Goal: Task Accomplishment & Management: Complete application form

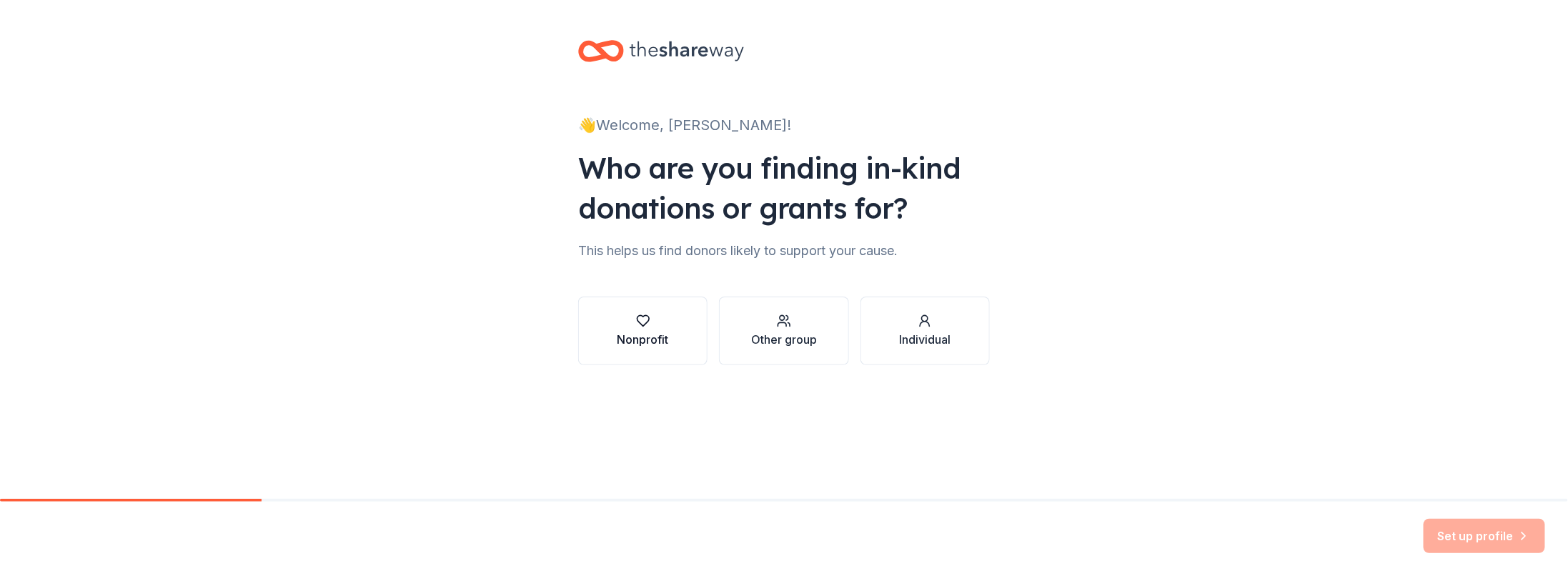
click at [663, 341] on div "Nonprofit" at bounding box center [644, 339] width 52 height 17
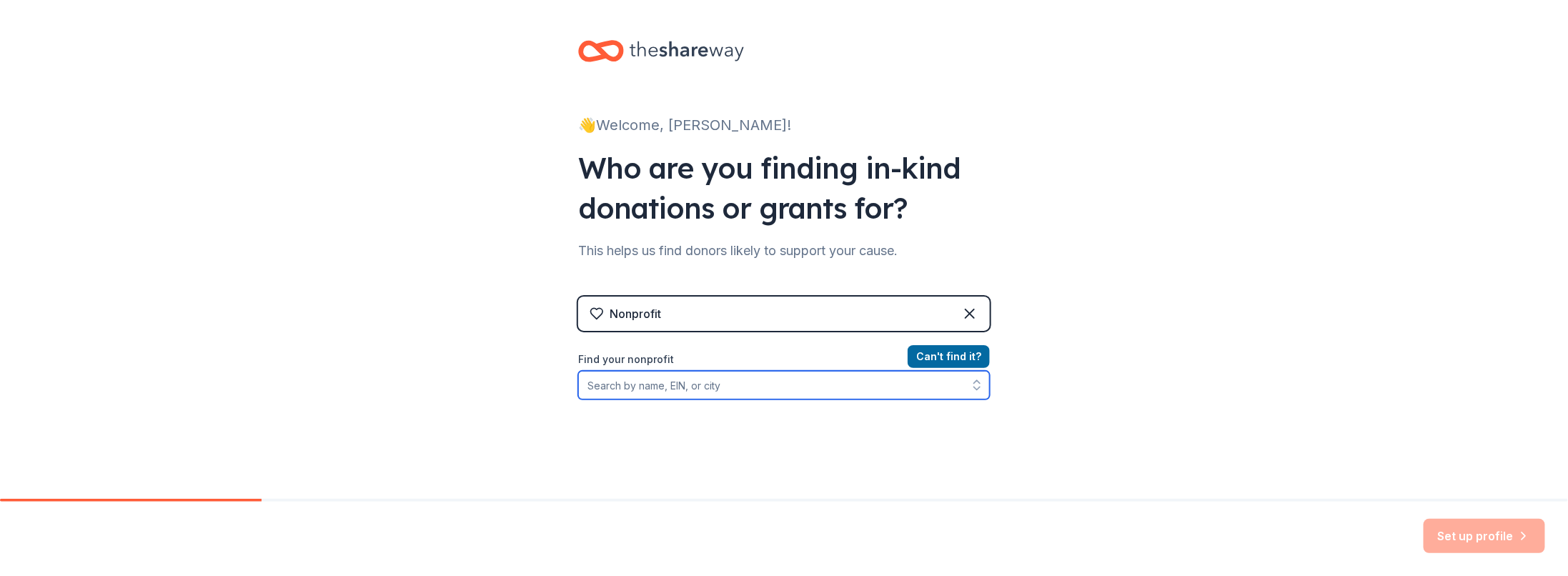
click at [669, 392] on input "Find your nonprofit" at bounding box center [784, 386] width 411 height 29
type input "[US_EMPLOYER_IDENTIFICATION_NUMBER]"
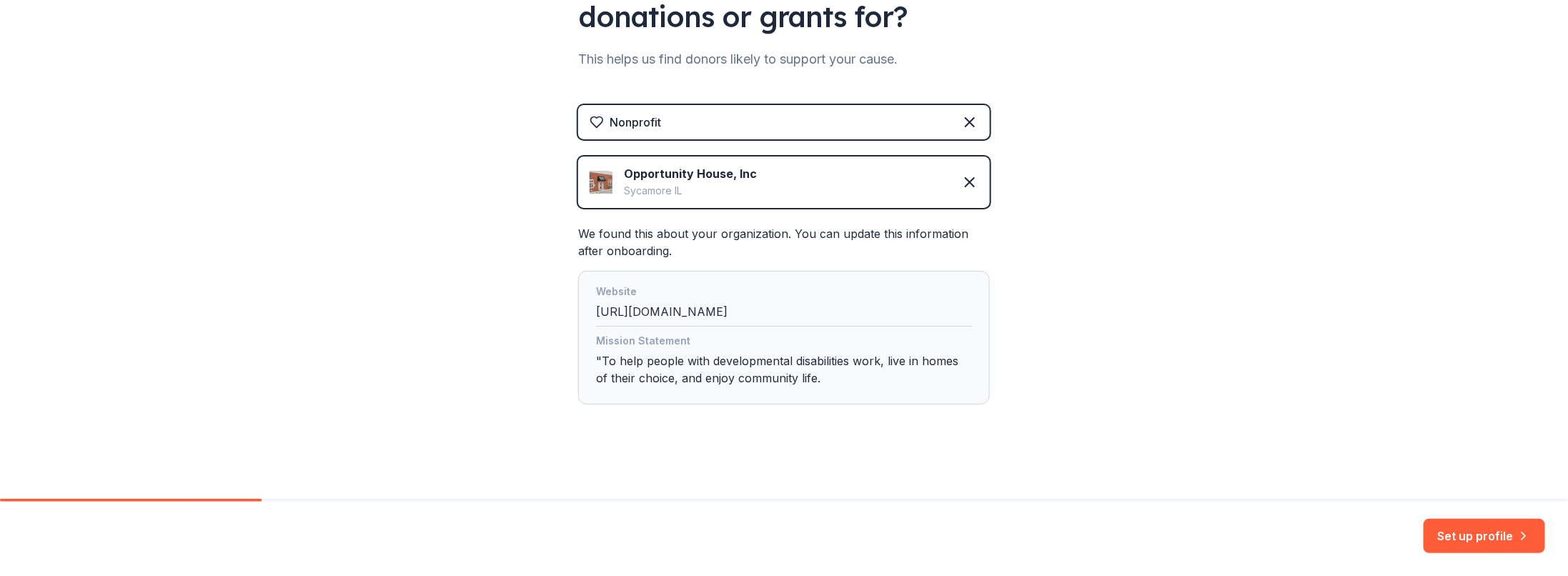
scroll to position [193, 0]
click at [1469, 542] on button "Set up profile" at bounding box center [1485, 536] width 121 height 34
drag, startPoint x: 1509, startPoint y: 540, endPoint x: 1489, endPoint y: 542, distance: 20.1
click at [1509, 540] on div "Set up profile" at bounding box center [1485, 536] width 121 height 34
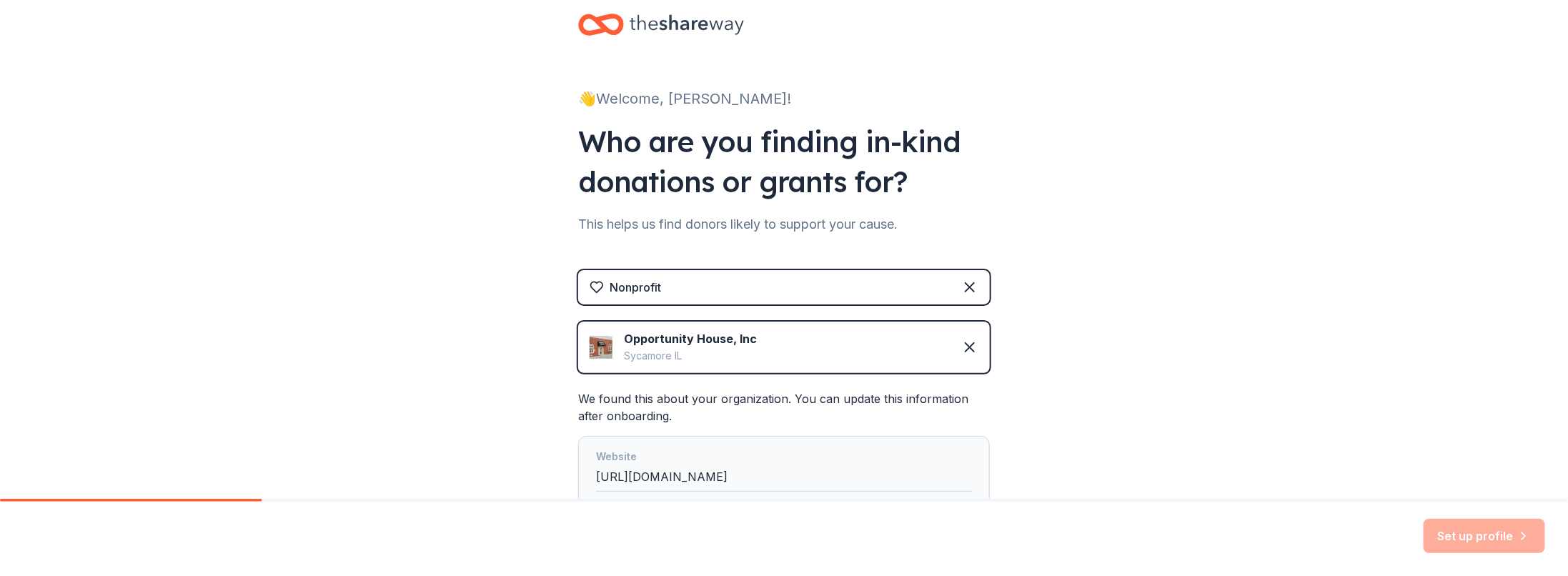
scroll to position [0, 0]
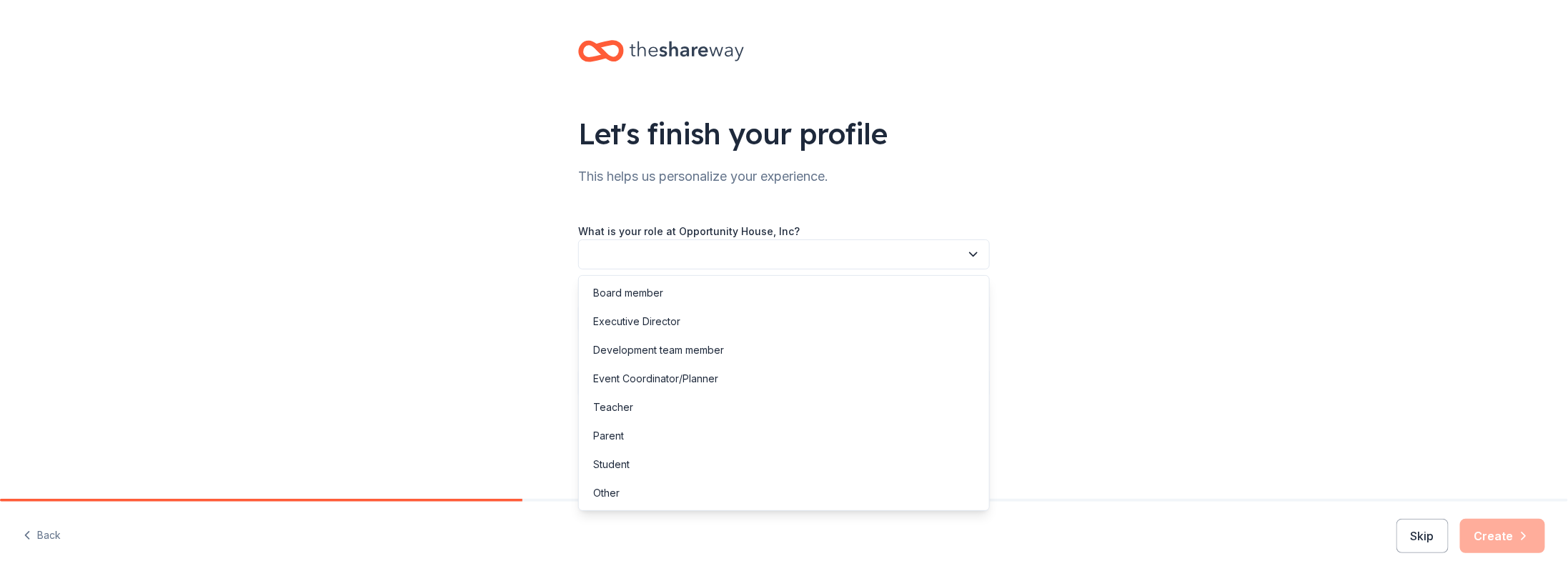
click at [741, 257] on button "button" at bounding box center [784, 255] width 411 height 30
click at [698, 254] on button "button" at bounding box center [784, 255] width 411 height 30
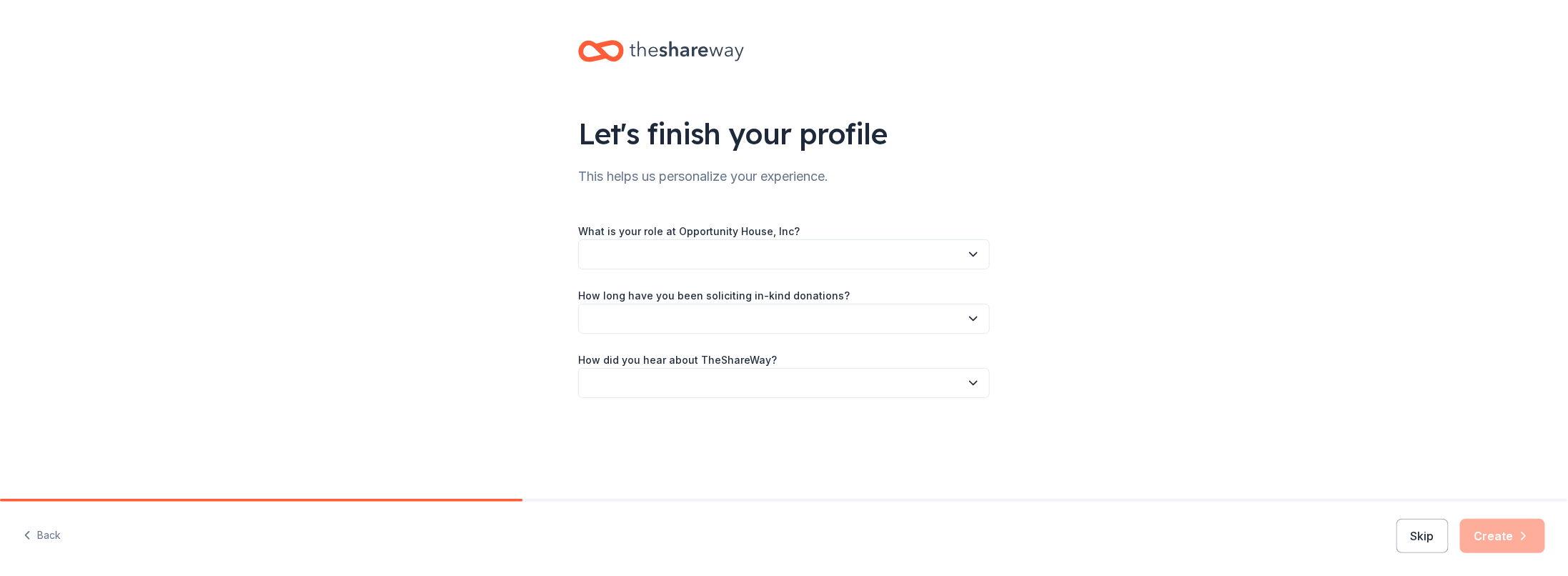
click at [698, 254] on button "button" at bounding box center [784, 255] width 411 height 30
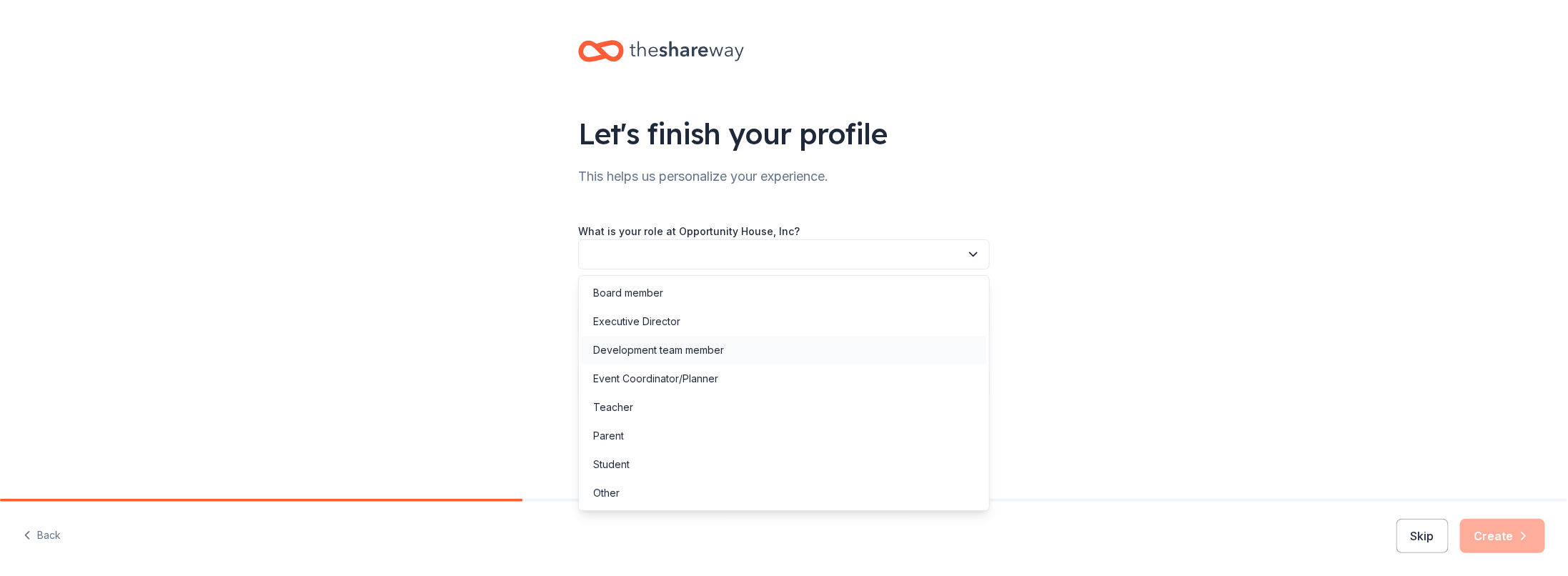
click at [712, 357] on div "Development team member" at bounding box center [659, 350] width 131 height 17
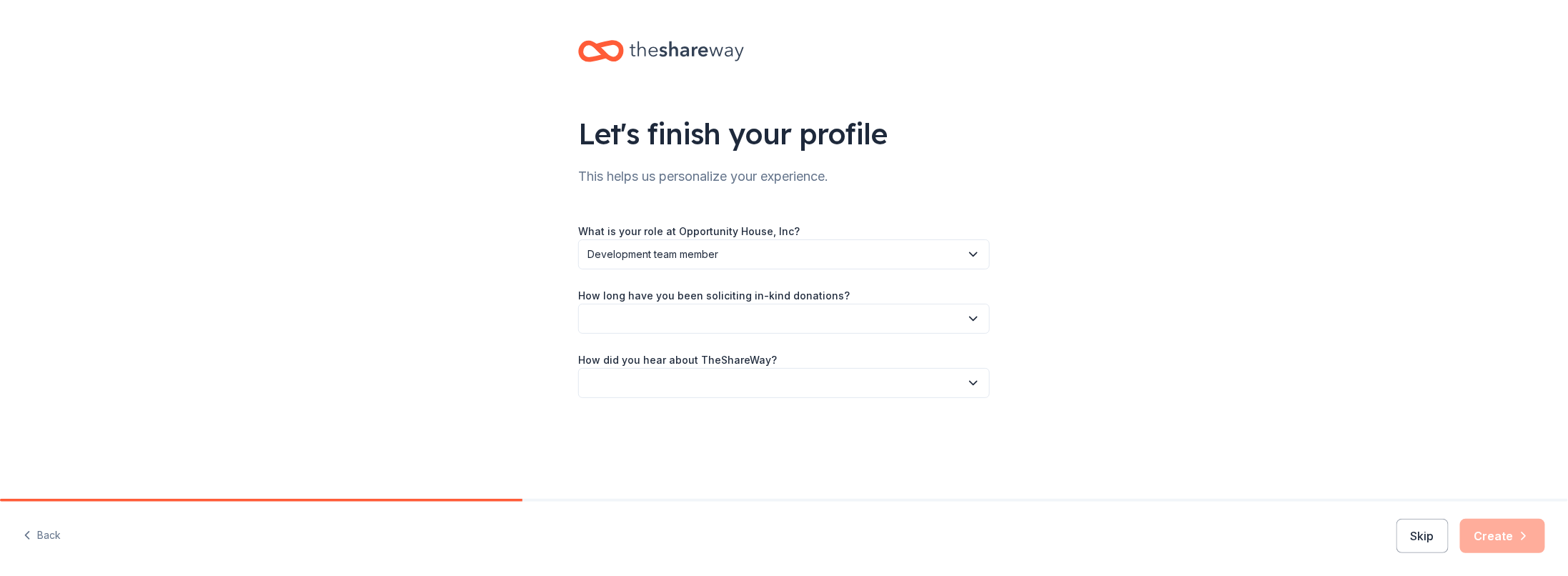
click at [729, 324] on button "button" at bounding box center [784, 319] width 411 height 30
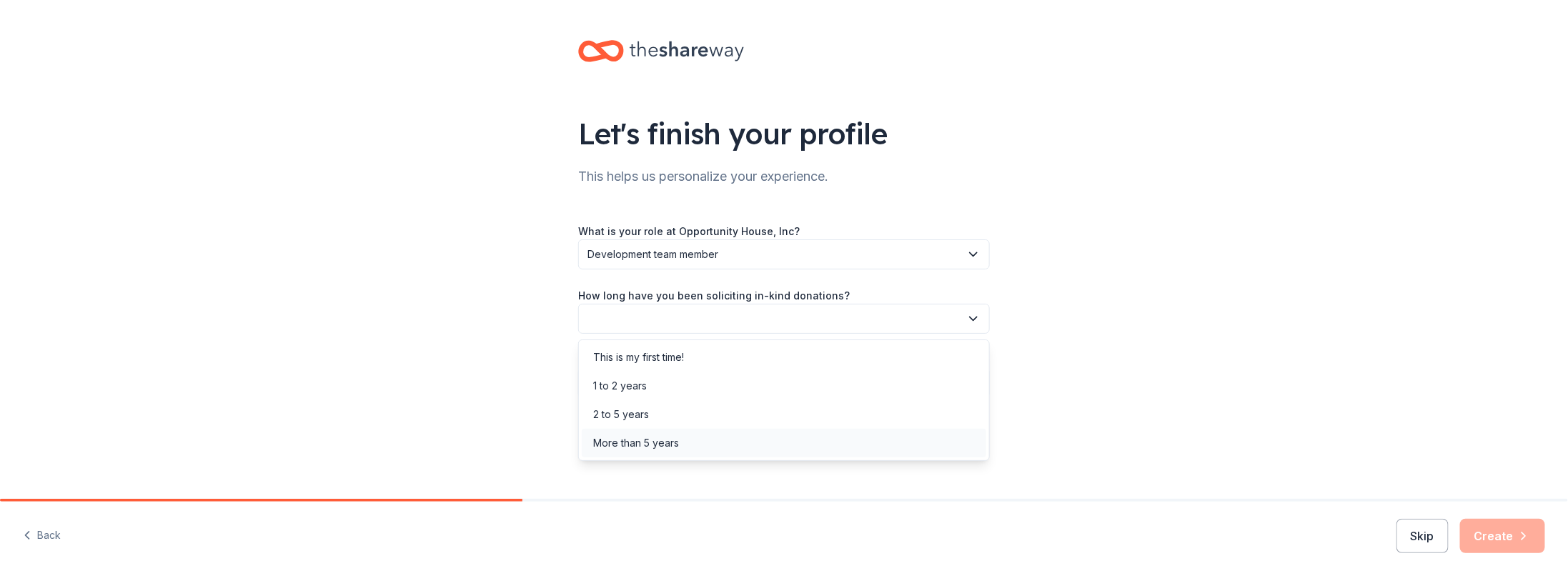
click at [672, 435] on div "More than 5 years" at bounding box center [636, 443] width 86 height 17
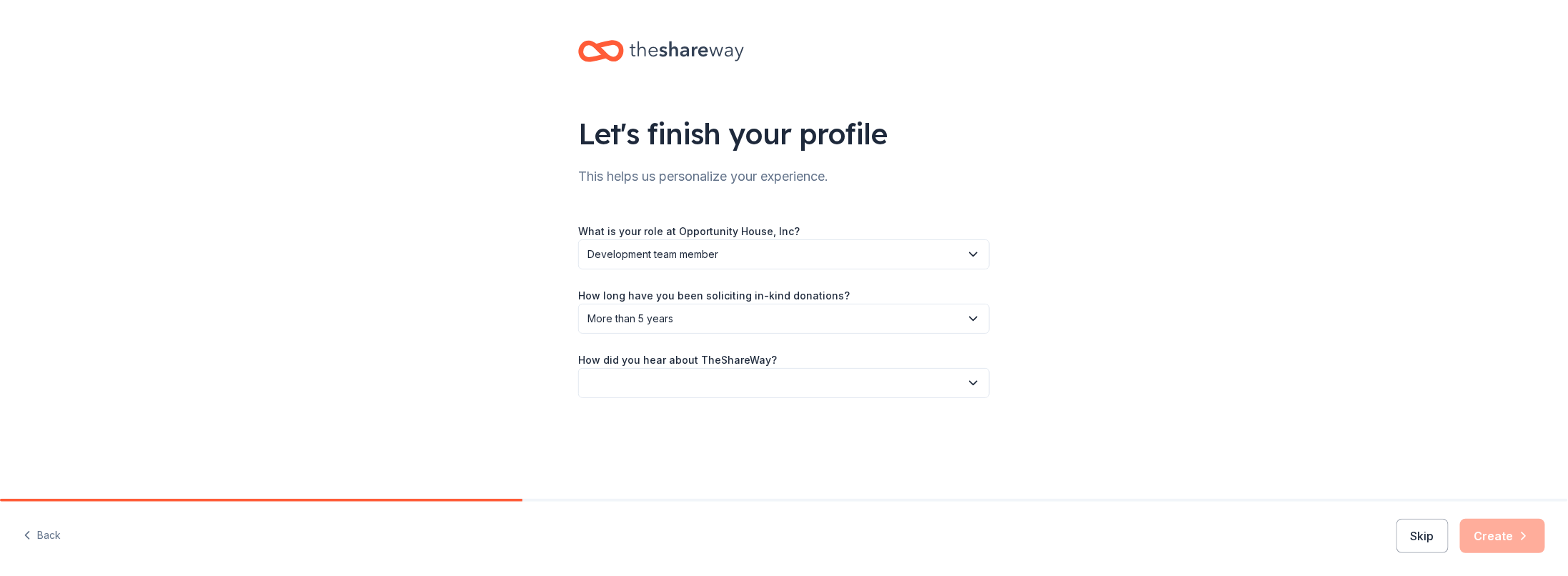
click at [684, 387] on button "button" at bounding box center [784, 383] width 411 height 30
click at [679, 418] on div "Friend or colleague" at bounding box center [640, 421] width 93 height 17
click at [1491, 537] on button "Create" at bounding box center [1503, 536] width 85 height 34
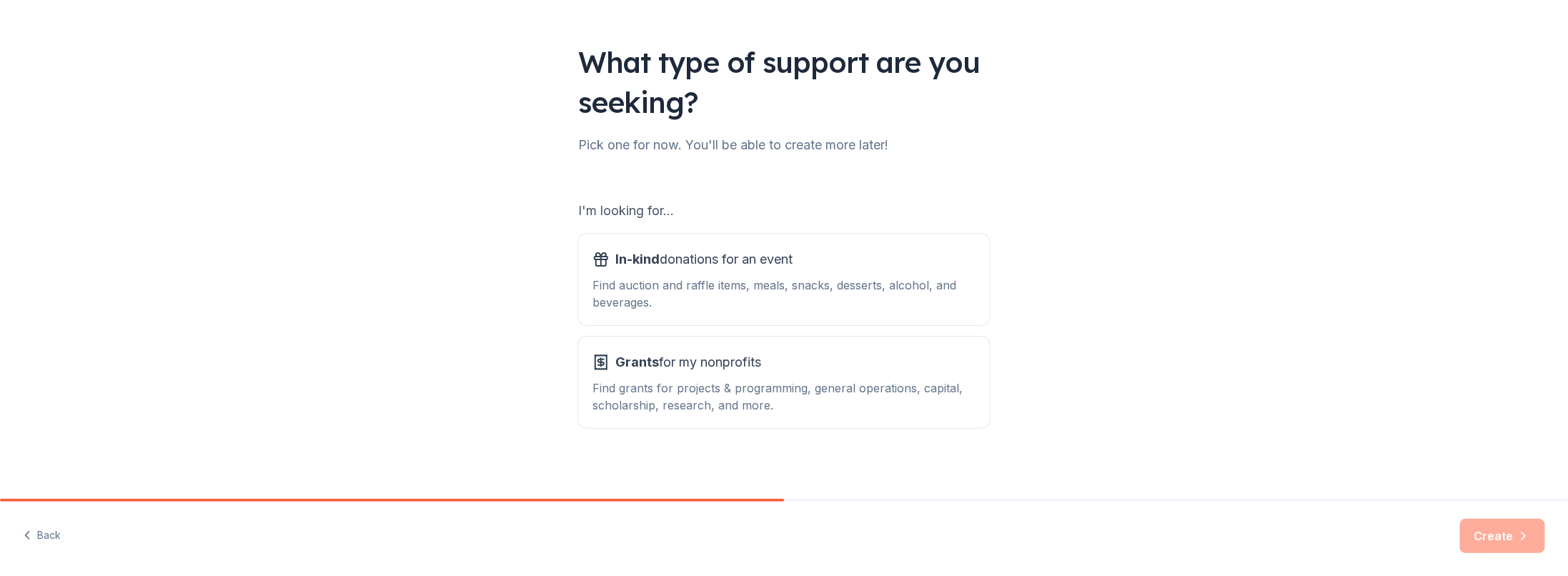
scroll to position [77, 0]
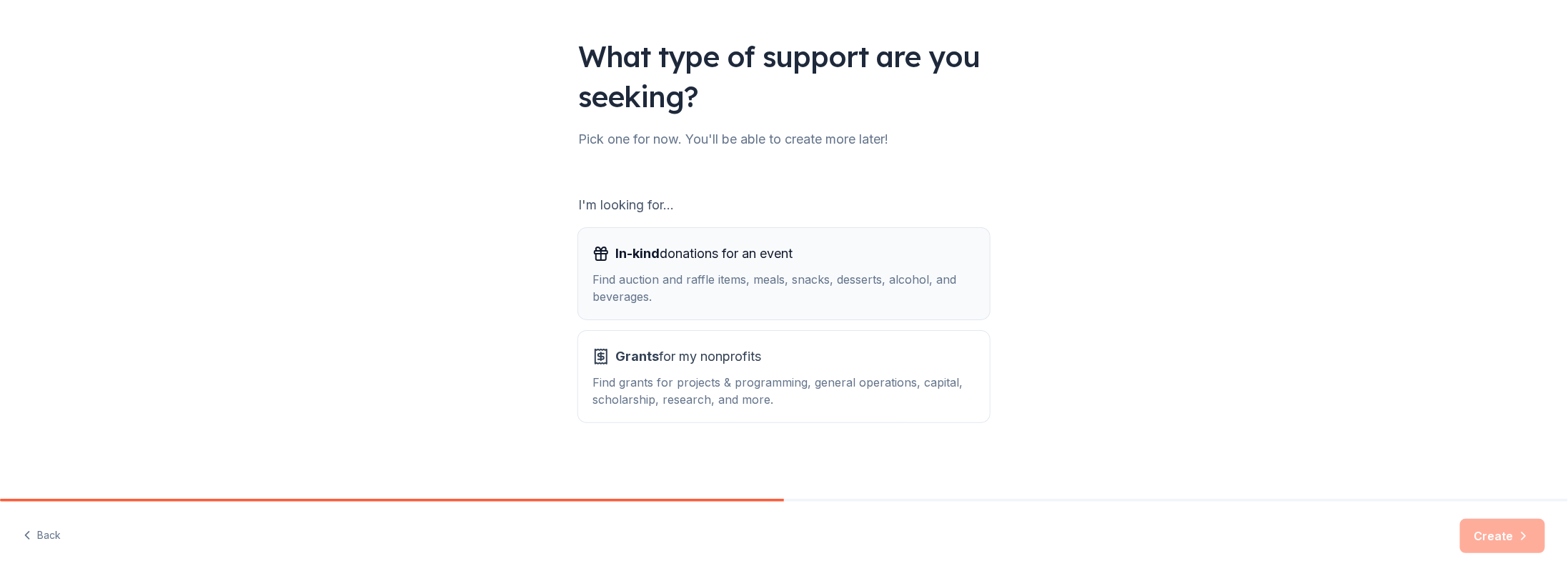
click at [881, 295] on div "Find auction and raffle items, meals, snacks, desserts, alcohol, and beverages." at bounding box center [784, 288] width 383 height 34
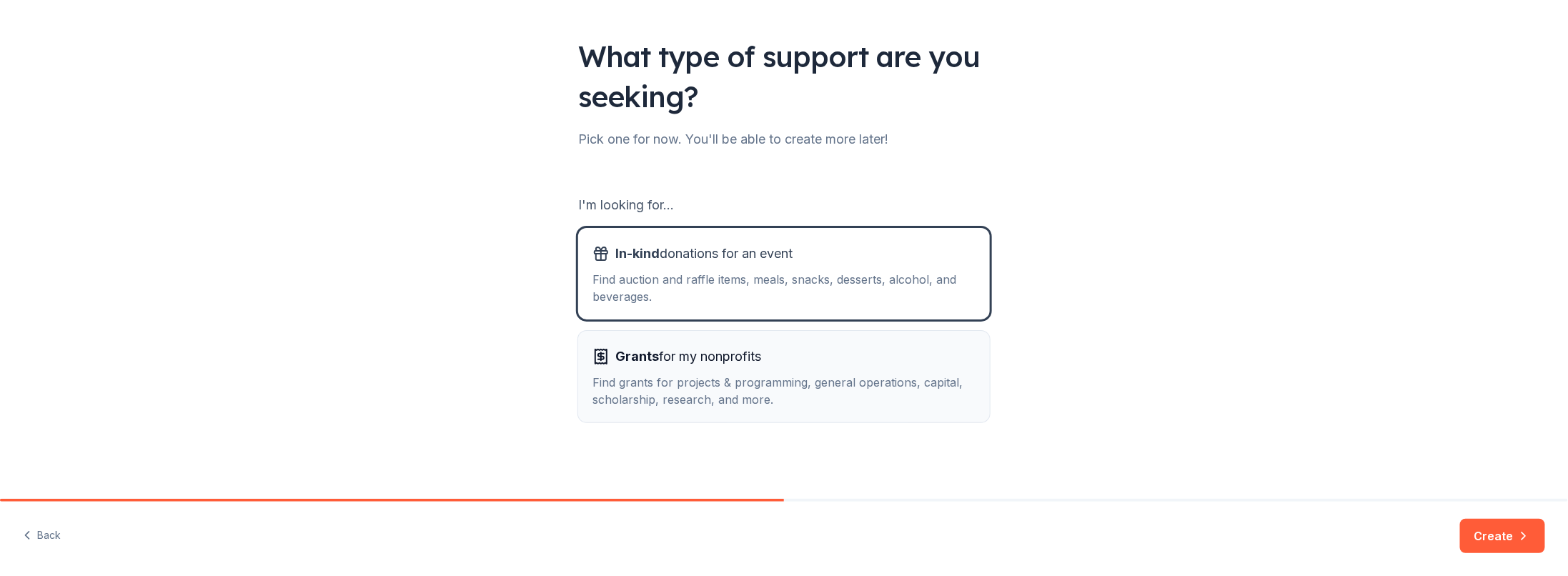
click at [878, 355] on div "Grants for my nonprofits" at bounding box center [784, 357] width 383 height 23
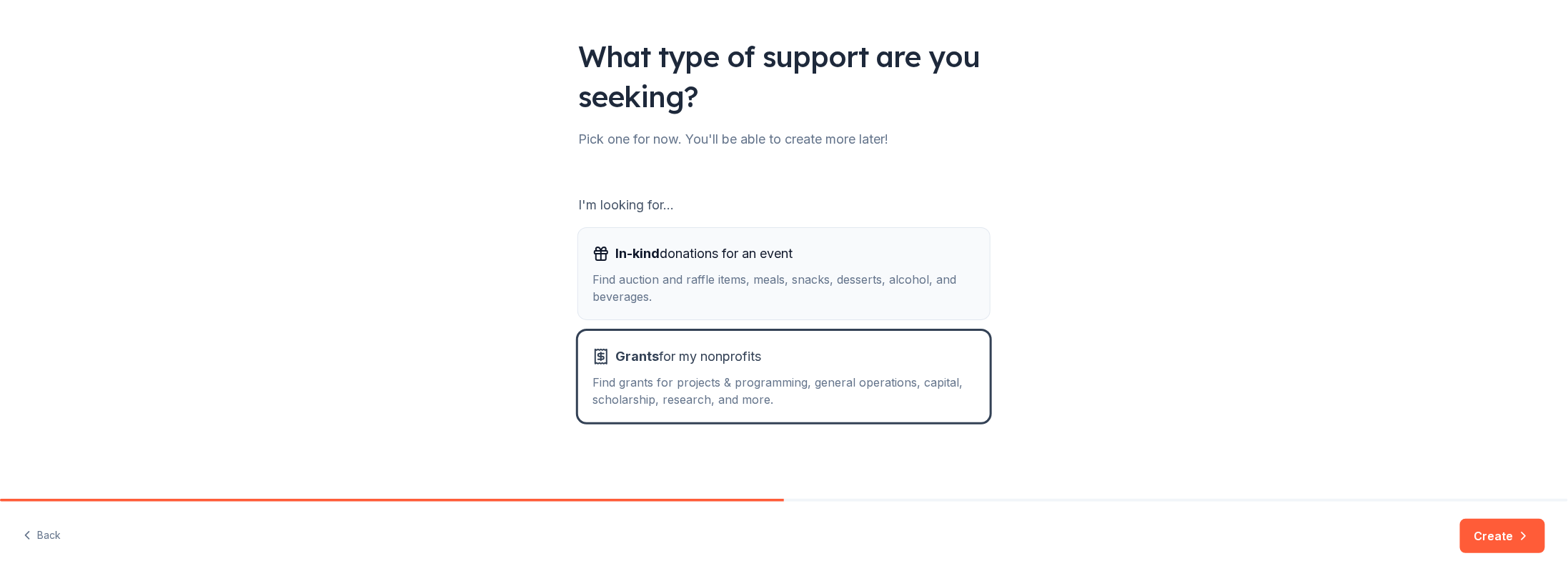
click at [858, 294] on div "Find auction and raffle items, meals, snacks, desserts, alcohol, and beverages." at bounding box center [784, 288] width 383 height 34
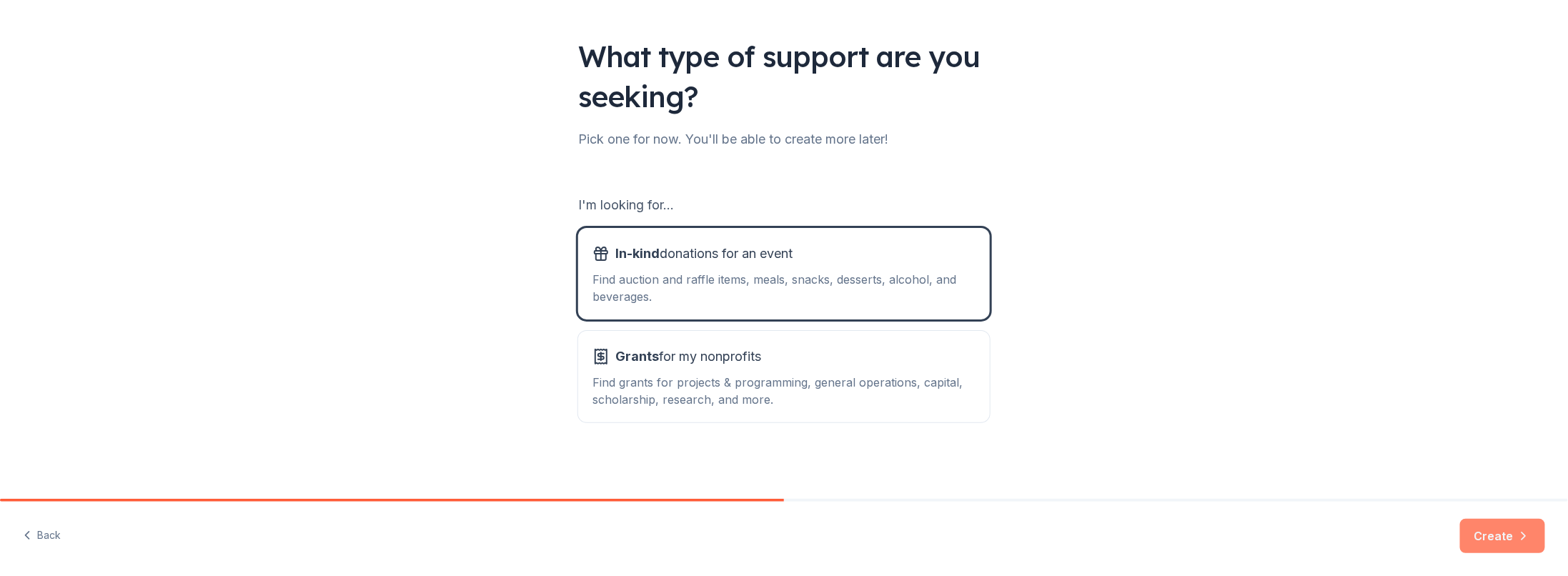
click at [1505, 536] on button "Create" at bounding box center [1503, 536] width 85 height 34
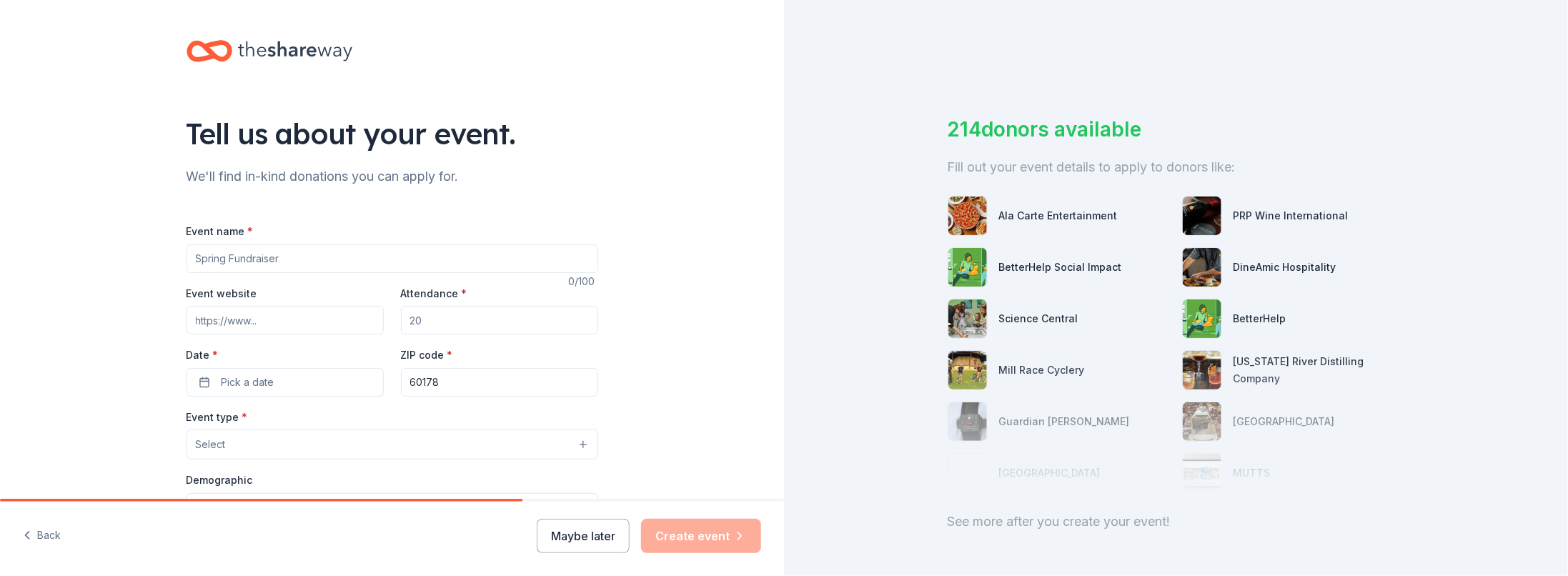
click at [279, 265] on input "Event name *" at bounding box center [392, 259] width 411 height 29
type input "C"
type input "Holiday Party for a Cause"
click at [279, 317] on input "Event website" at bounding box center [285, 320] width 197 height 29
type input "[DOMAIN_NAME]"
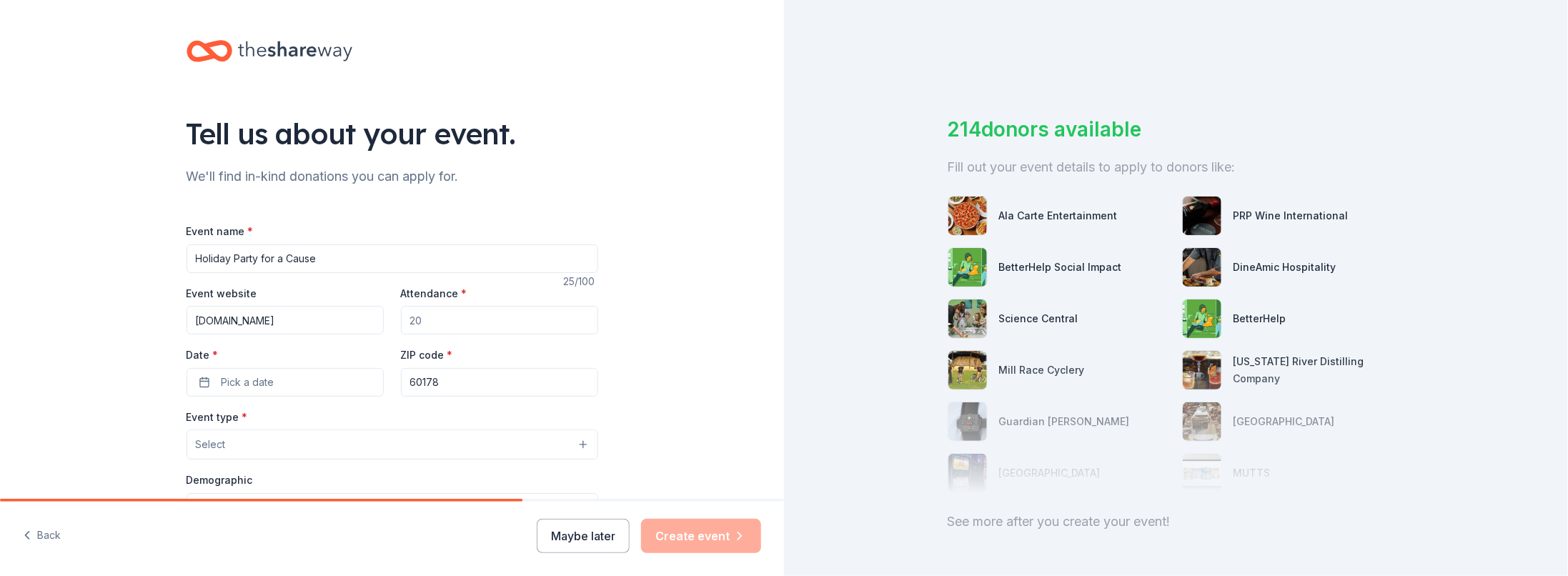
click at [443, 319] on input "Attendance *" at bounding box center [499, 320] width 197 height 29
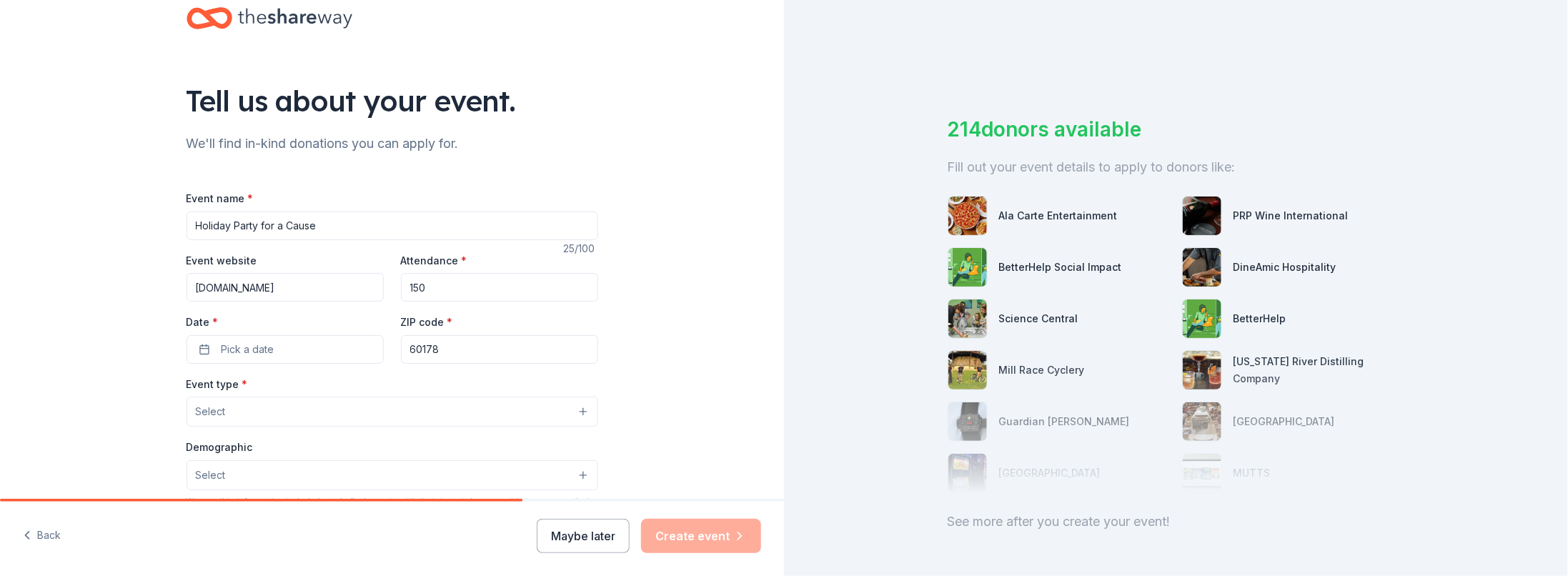
scroll to position [71, 0]
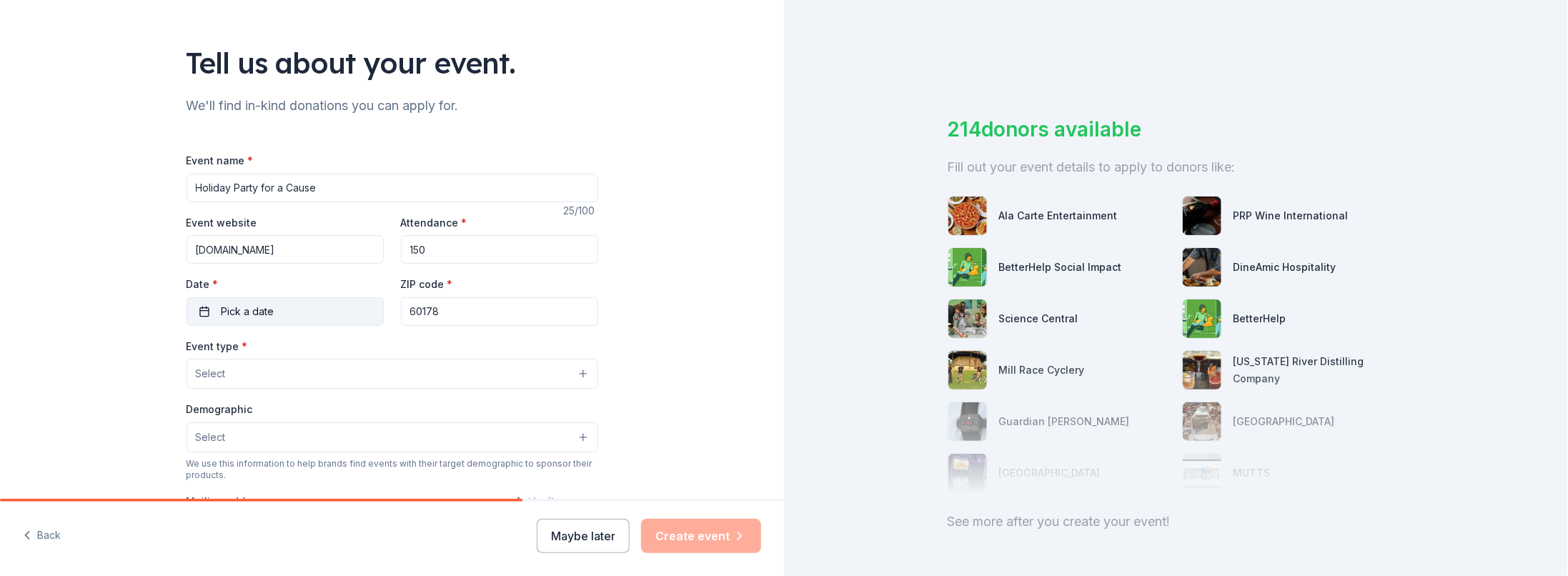
type input "150"
click at [288, 312] on button "Pick a date" at bounding box center [285, 312] width 197 height 29
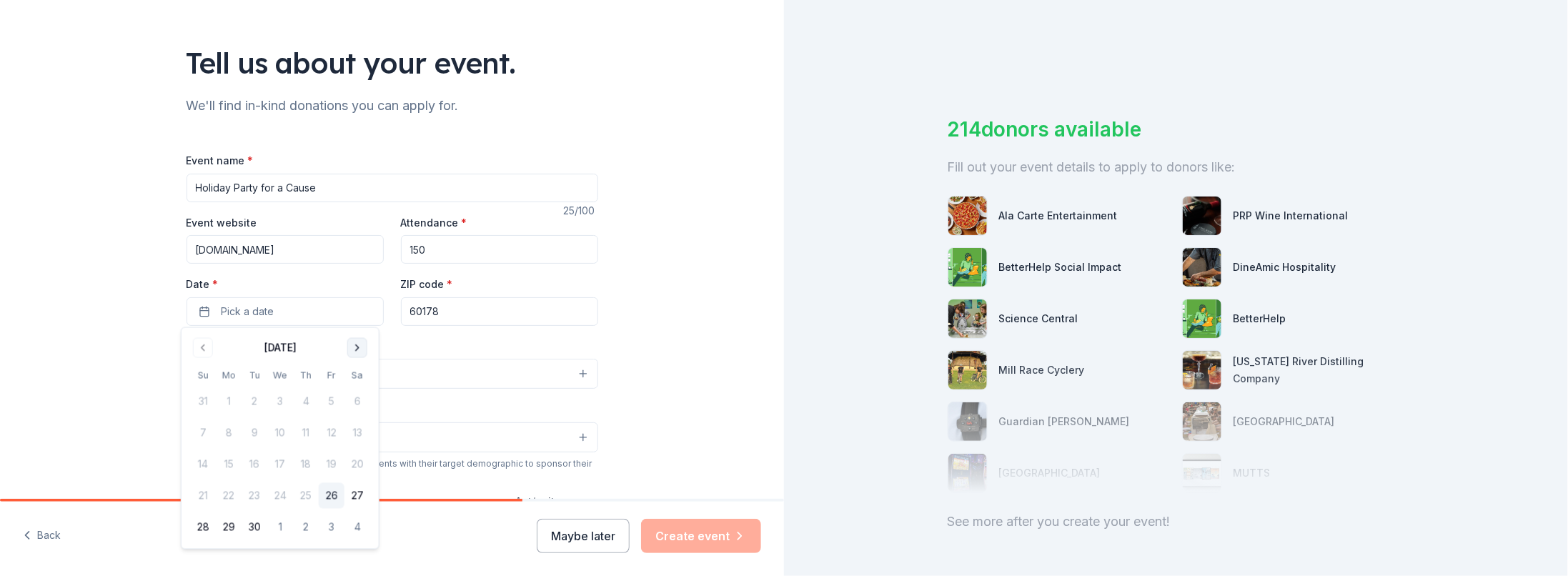
click at [348, 342] on button "Go to next month" at bounding box center [357, 348] width 20 height 20
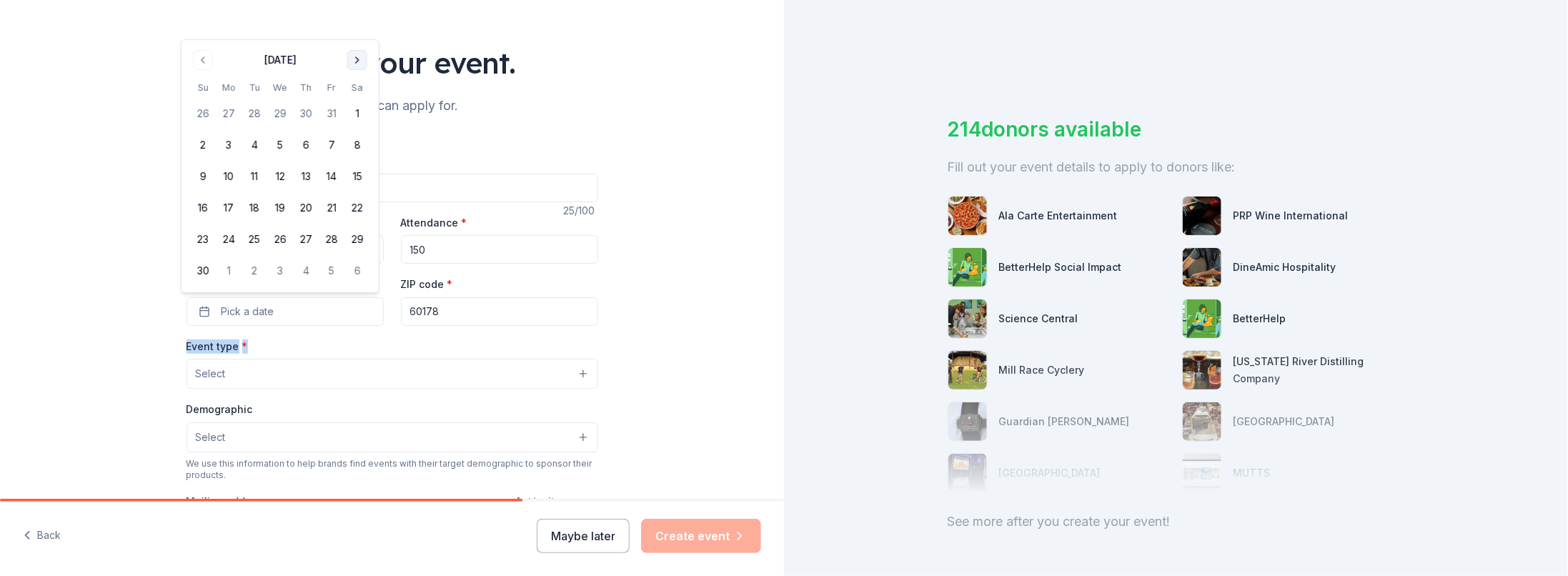
click at [347, 342] on div "Event type * Select" at bounding box center [392, 364] width 411 height 52
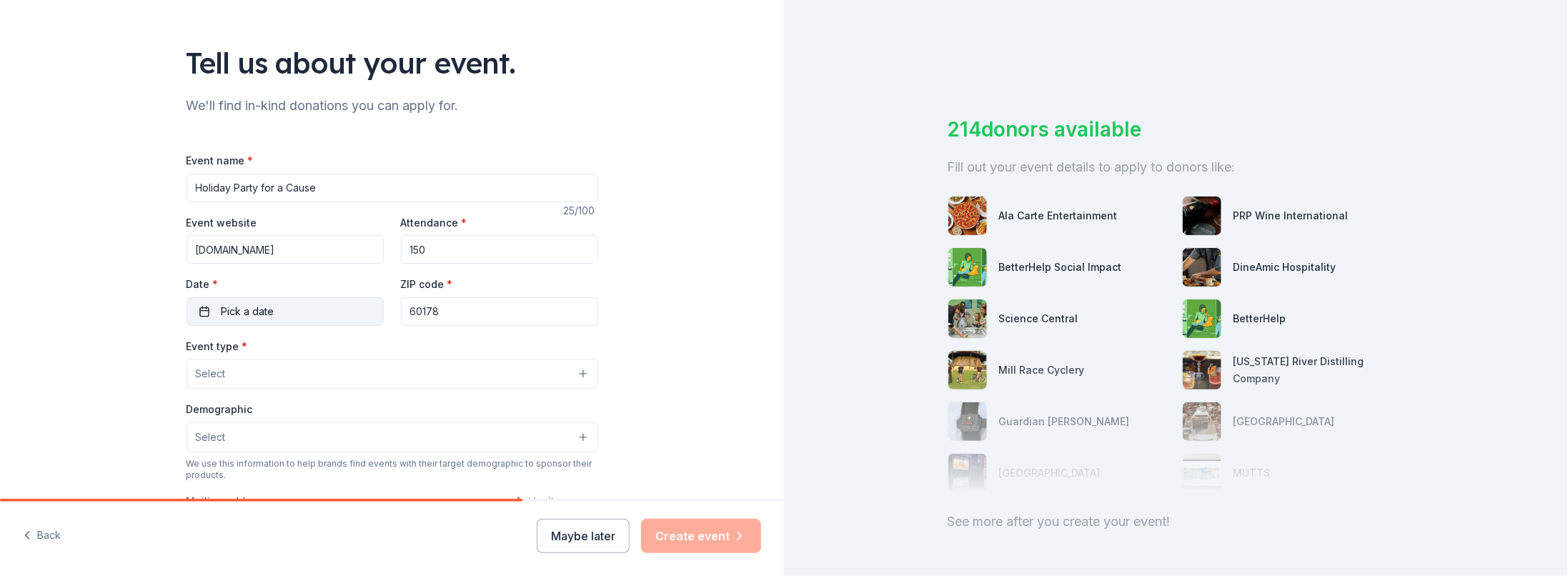
drag, startPoint x: 347, startPoint y: 342, endPoint x: 301, endPoint y: 295, distance: 65.8
click at [303, 291] on div "Date * Pick a date" at bounding box center [285, 301] width 197 height 51
click at [302, 301] on button "Pick a date" at bounding box center [285, 312] width 197 height 29
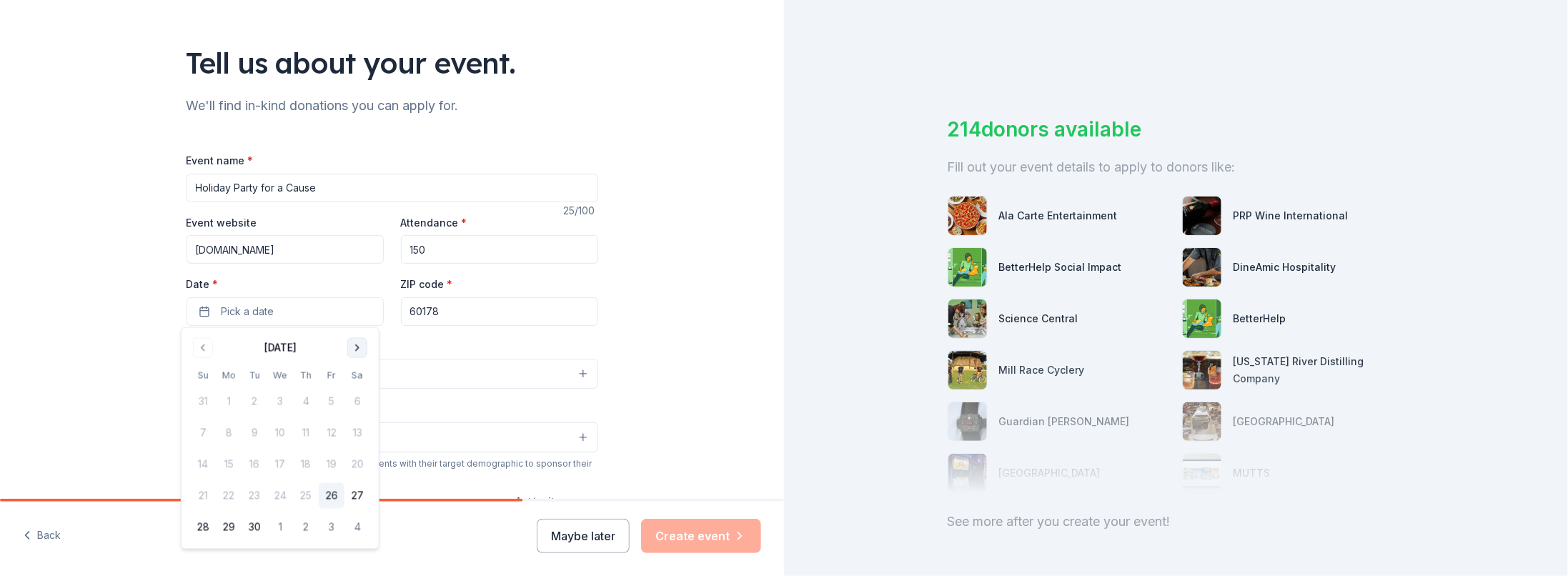
click at [357, 346] on button "Go to next month" at bounding box center [357, 348] width 20 height 20
click at [361, 348] on button "Go to next month" at bounding box center [357, 348] width 20 height 20
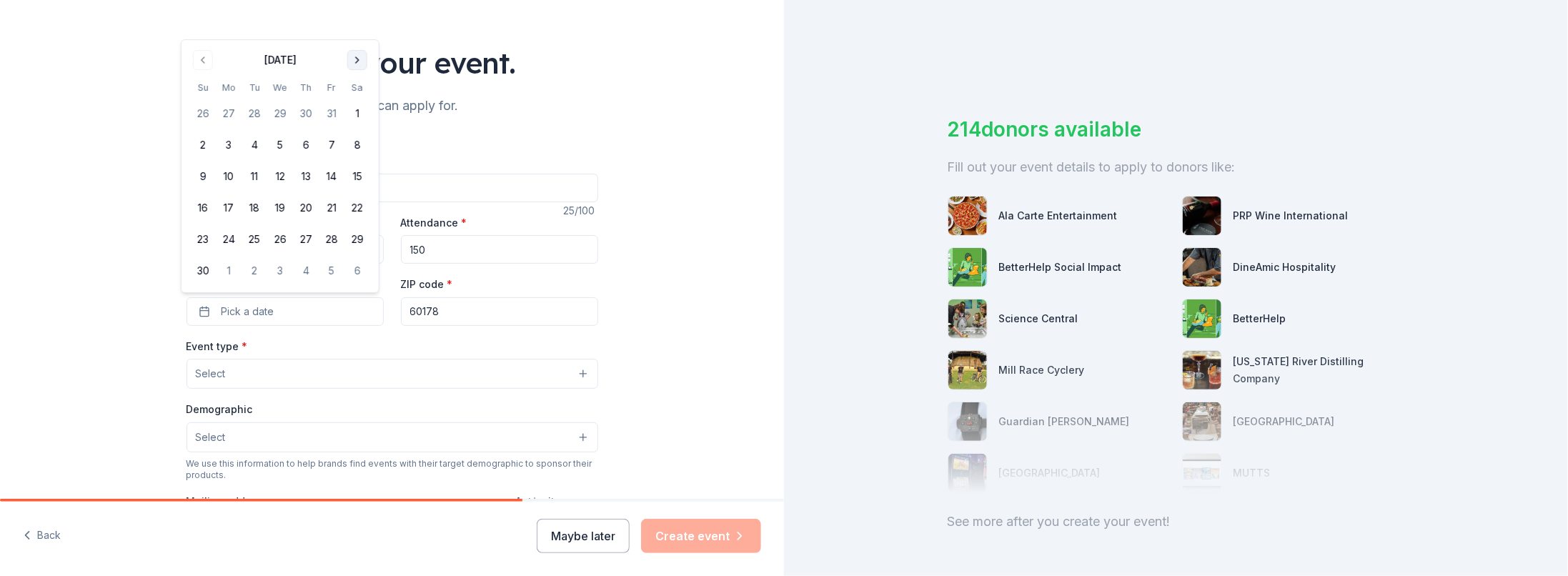
click at [352, 67] on button "Go to next month" at bounding box center [357, 60] width 20 height 20
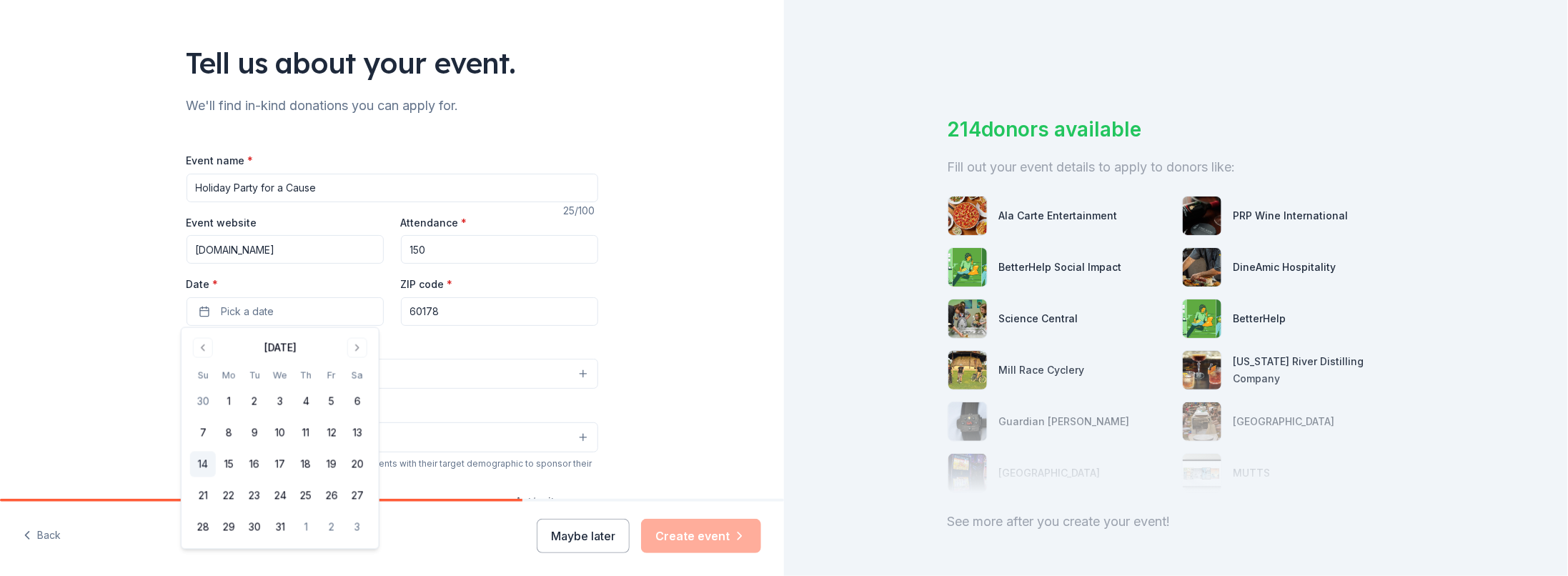
click at [200, 469] on button "14" at bounding box center [203, 464] width 26 height 26
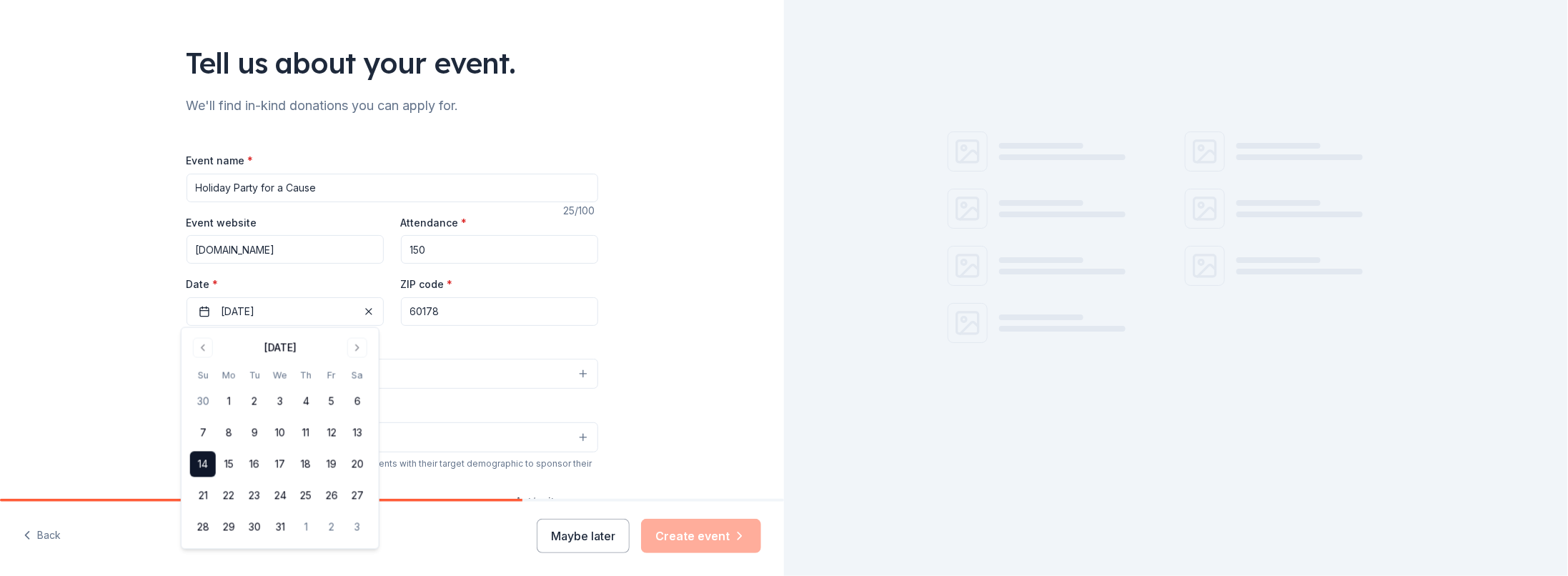
click at [455, 304] on input "60178" at bounding box center [499, 312] width 197 height 29
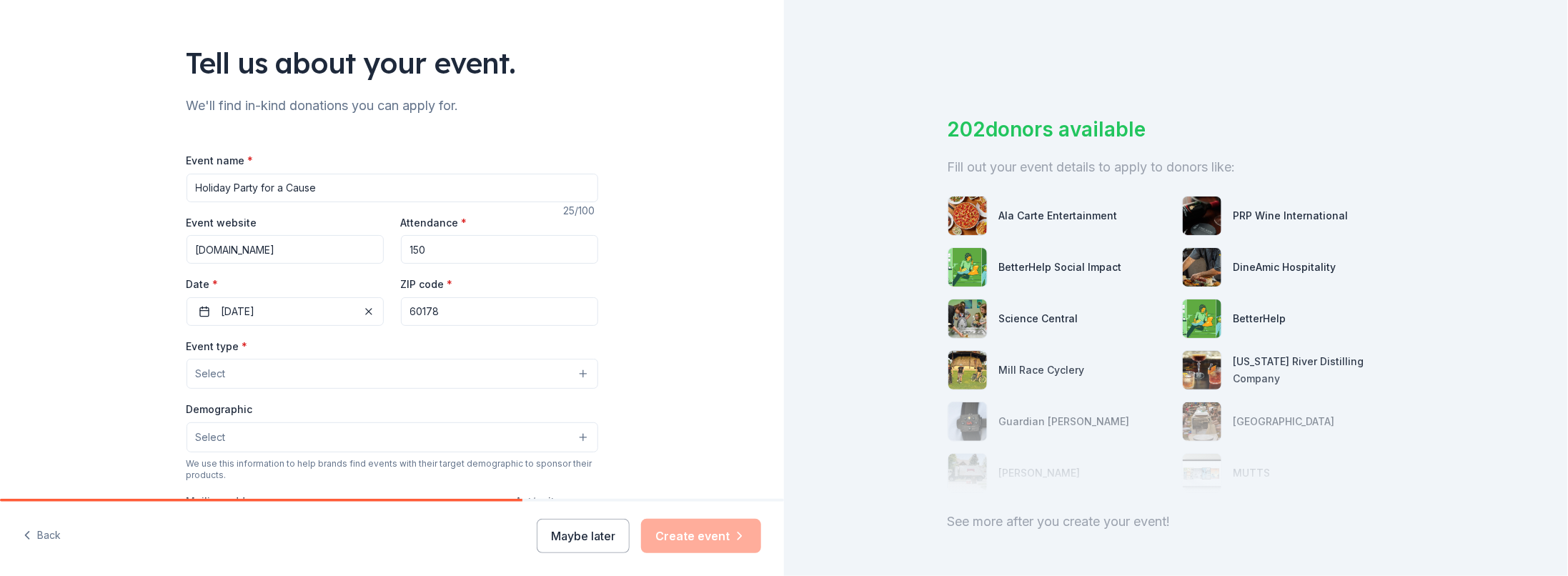
type input "60178"
type input "[STREET_ADDRESS][US_STATE]"
type input "att: [PERSON_NAME]"
type input "60178"
click at [304, 374] on button "Select" at bounding box center [392, 374] width 411 height 30
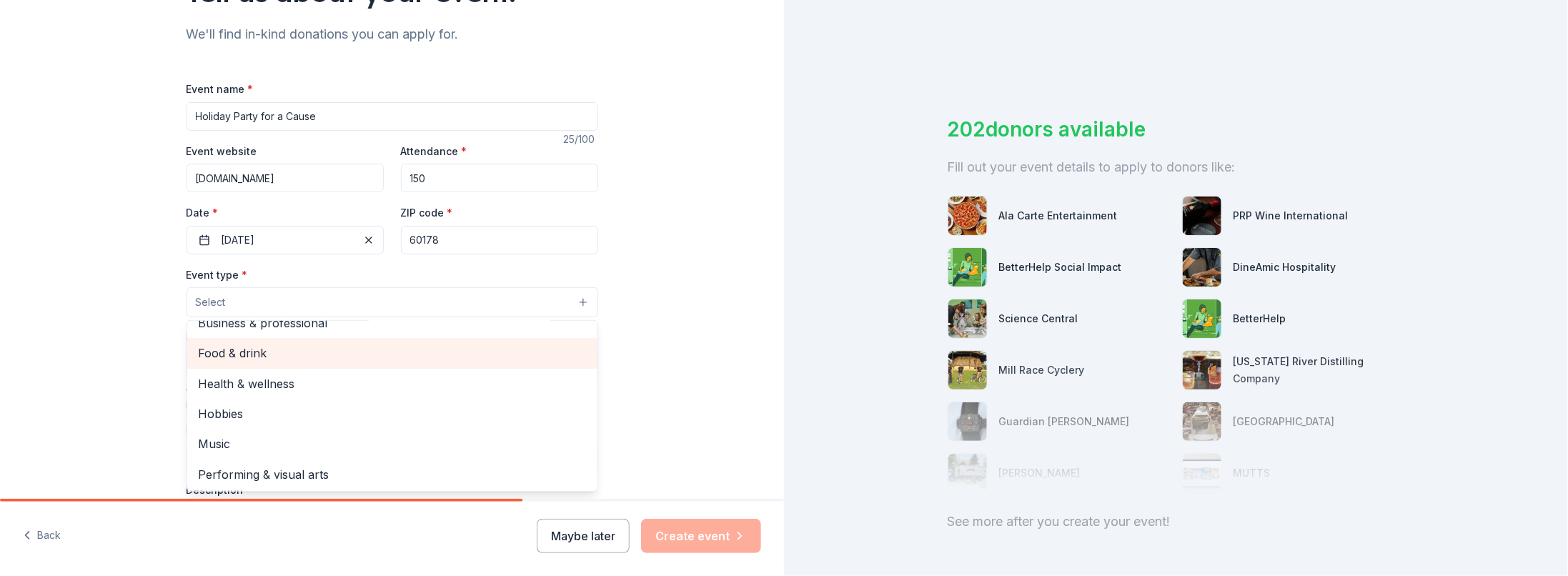
scroll to position [143, 0]
click at [270, 355] on span "Food & drink" at bounding box center [392, 352] width 387 height 18
click at [74, 361] on div "Tell us about your event. We'll find in-kind donations you can apply for. Event…" at bounding box center [392, 333] width 784 height 952
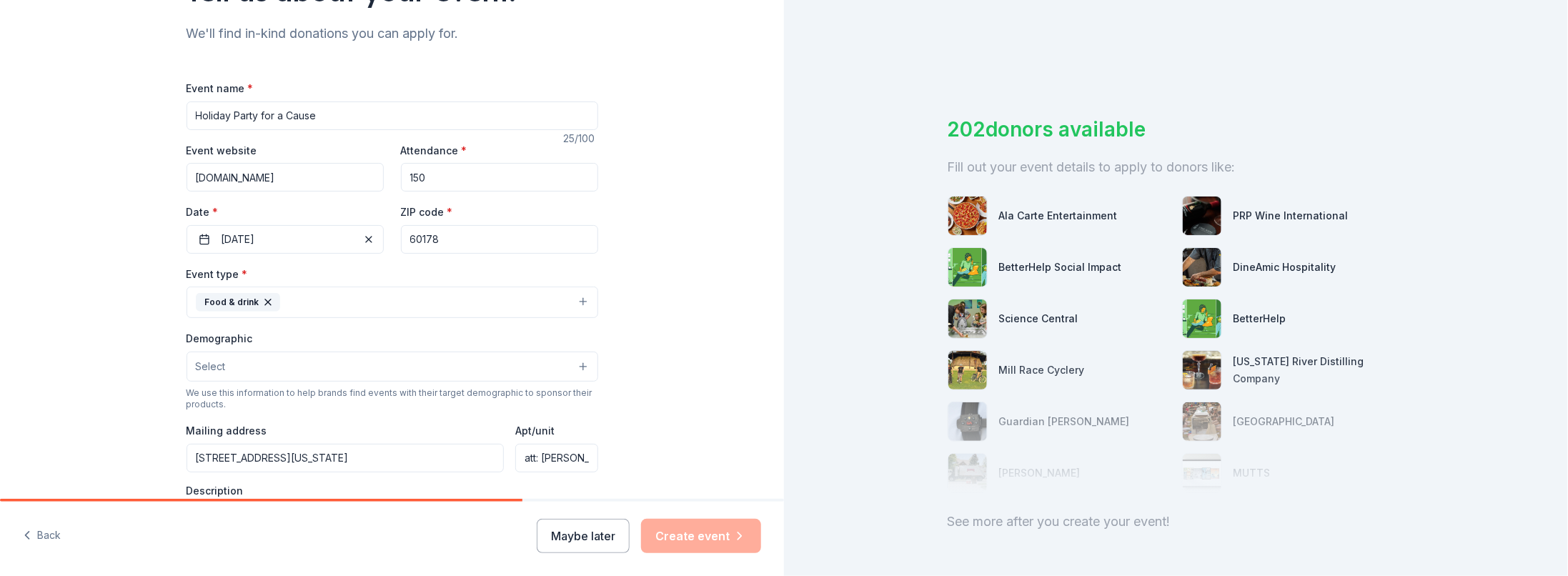
click at [263, 360] on button "Select" at bounding box center [392, 367] width 411 height 30
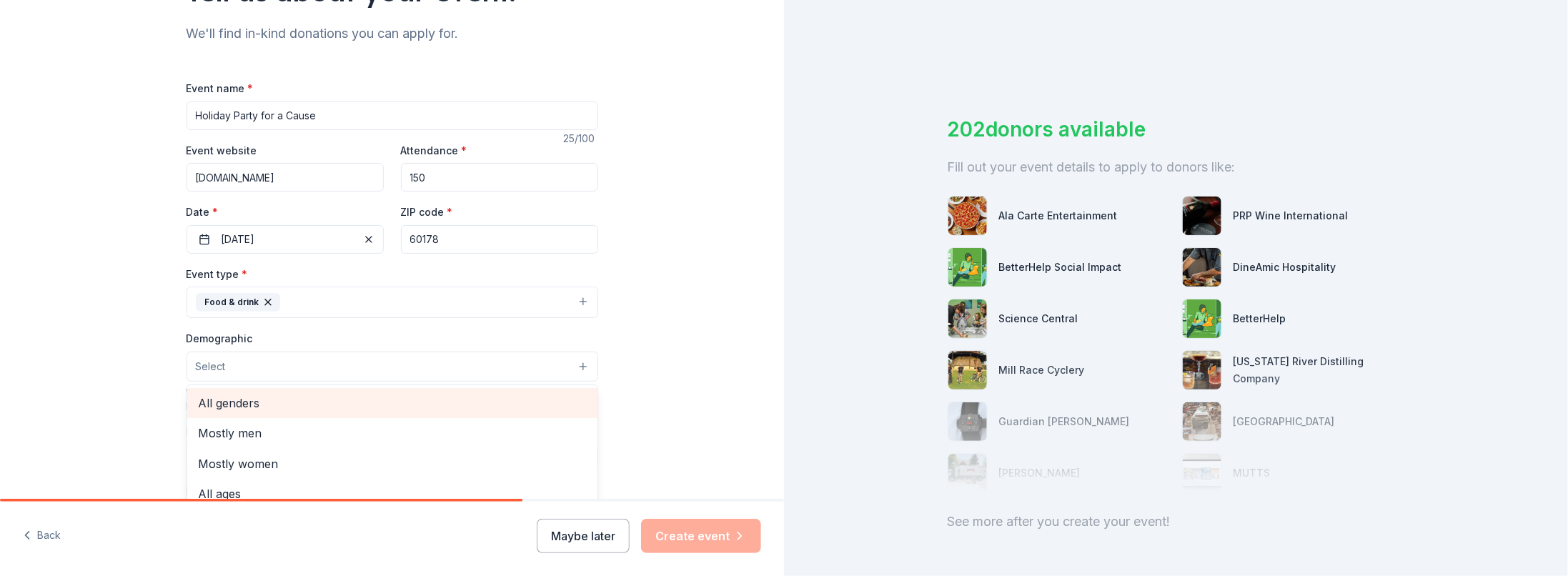
click at [269, 397] on span "All genders" at bounding box center [392, 403] width 387 height 18
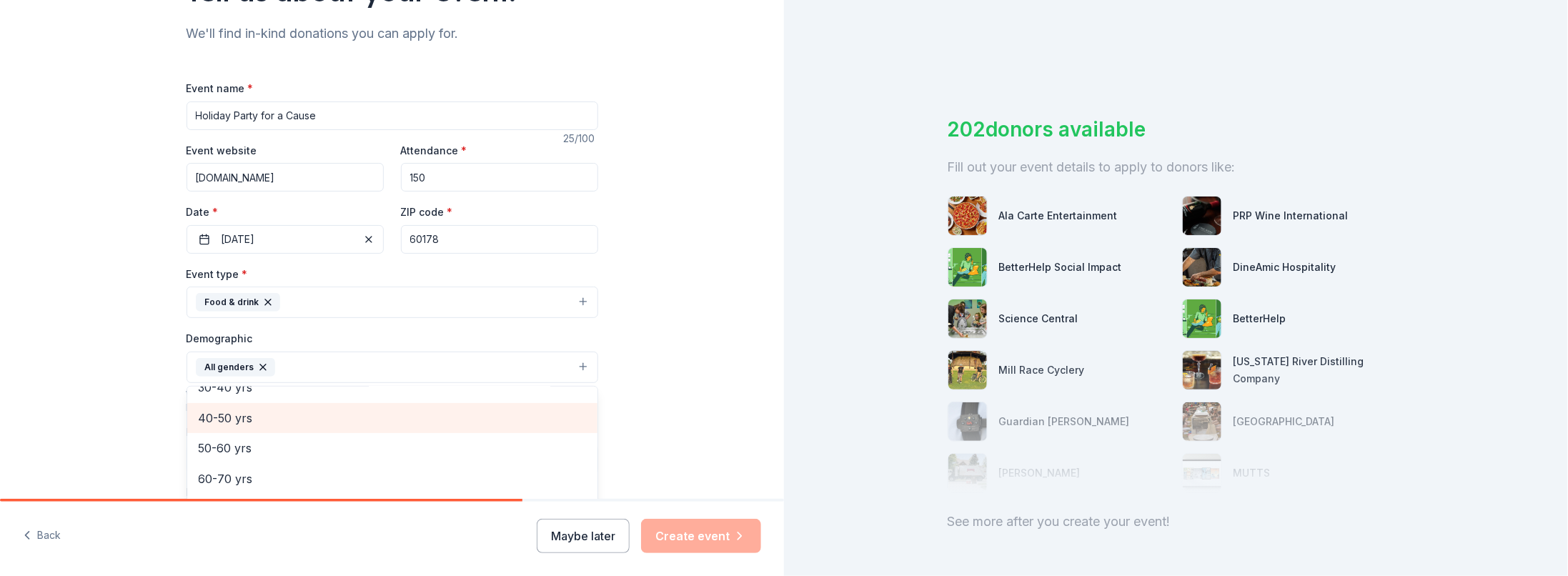
click at [269, 409] on span "40-50 yrs" at bounding box center [392, 418] width 387 height 18
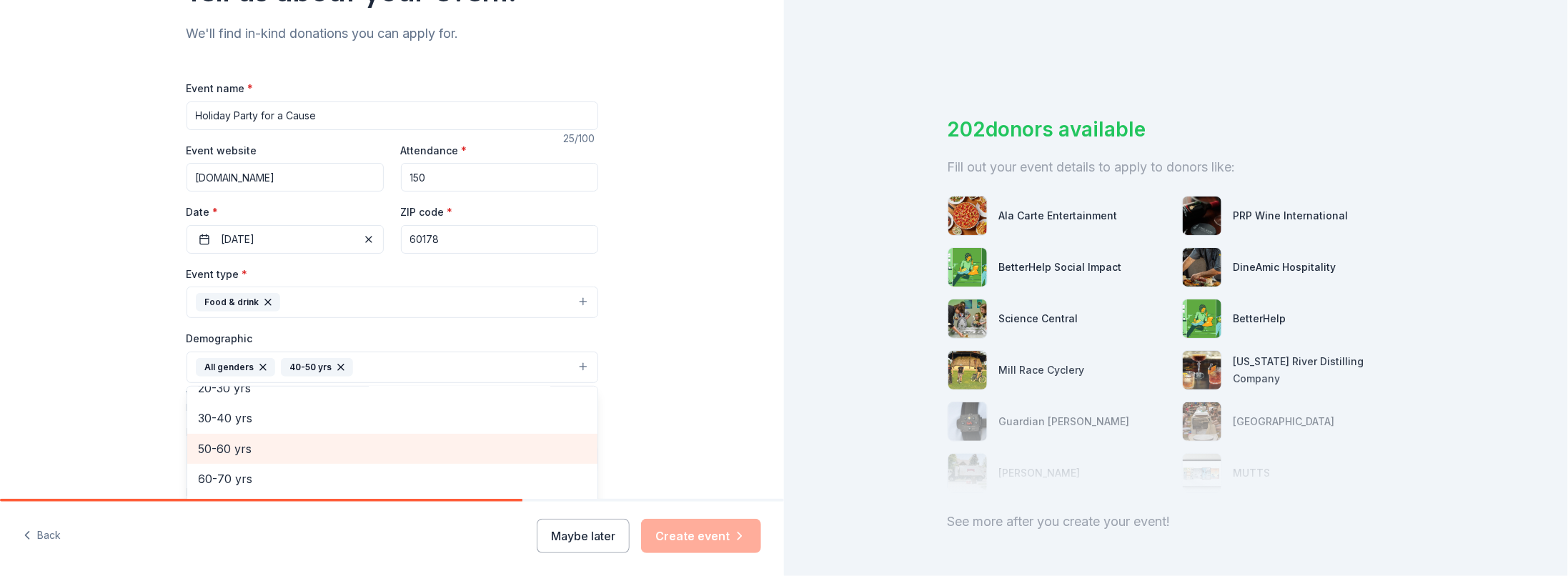
click at [266, 434] on div "50-60 yrs" at bounding box center [392, 449] width 411 height 30
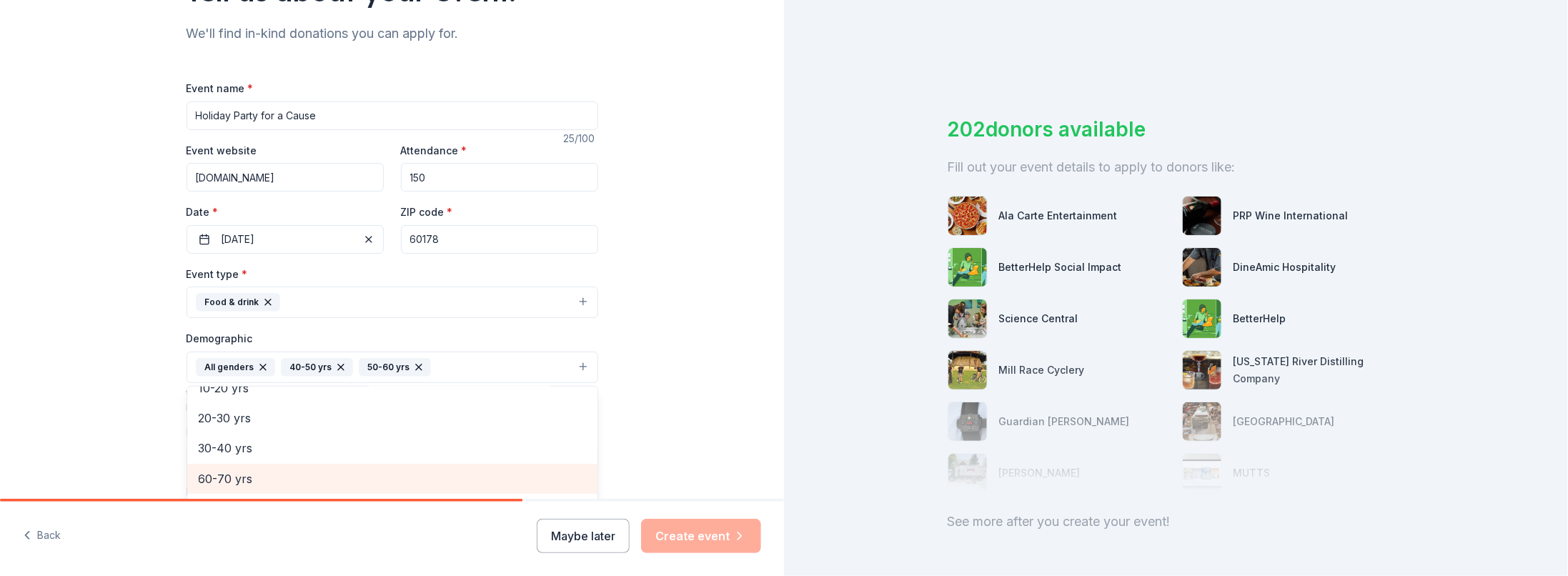
click at [314, 471] on span "60-70 yrs" at bounding box center [392, 479] width 387 height 18
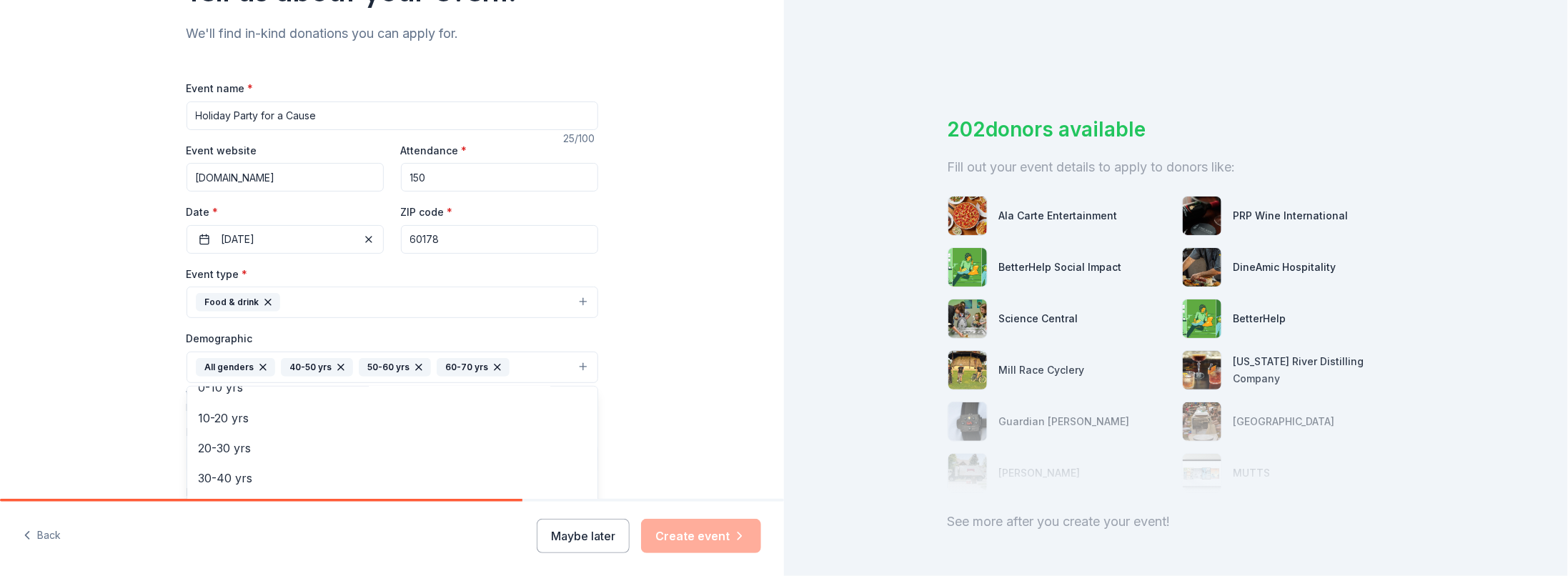
click at [720, 397] on div "Tell us about your event. We'll find in-kind donations you can apply for. Event…" at bounding box center [392, 334] width 784 height 954
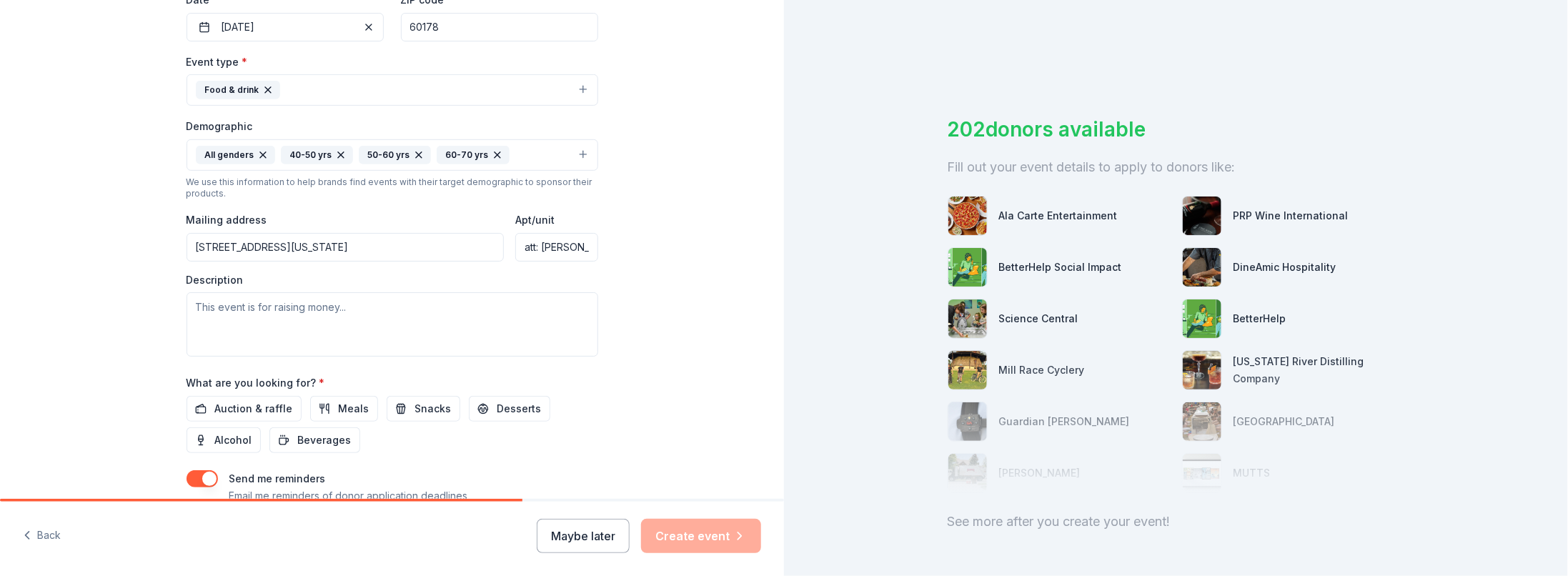
scroll to position [357, 0]
click at [493, 302] on textarea at bounding box center [392, 323] width 411 height 65
click at [269, 406] on span "Auction & raffle" at bounding box center [253, 408] width 78 height 17
click at [361, 411] on button "Meals" at bounding box center [344, 408] width 68 height 26
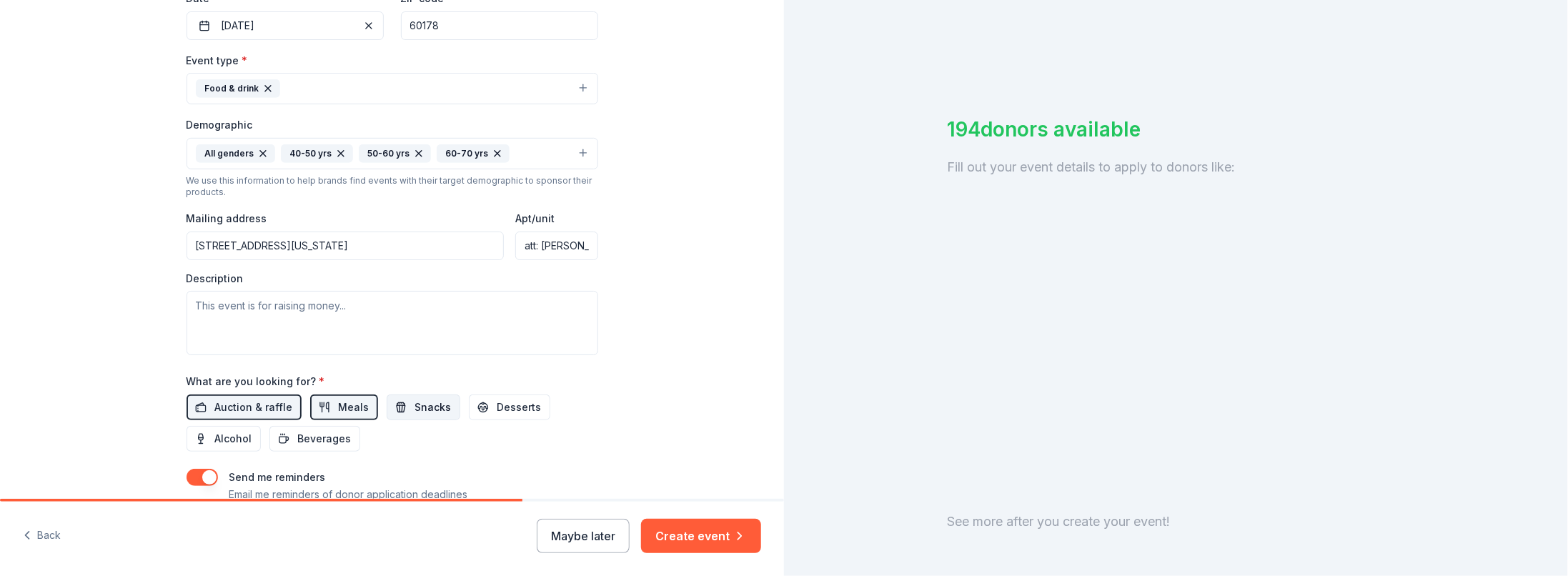
click at [415, 406] on span "Snacks" at bounding box center [433, 408] width 36 height 17
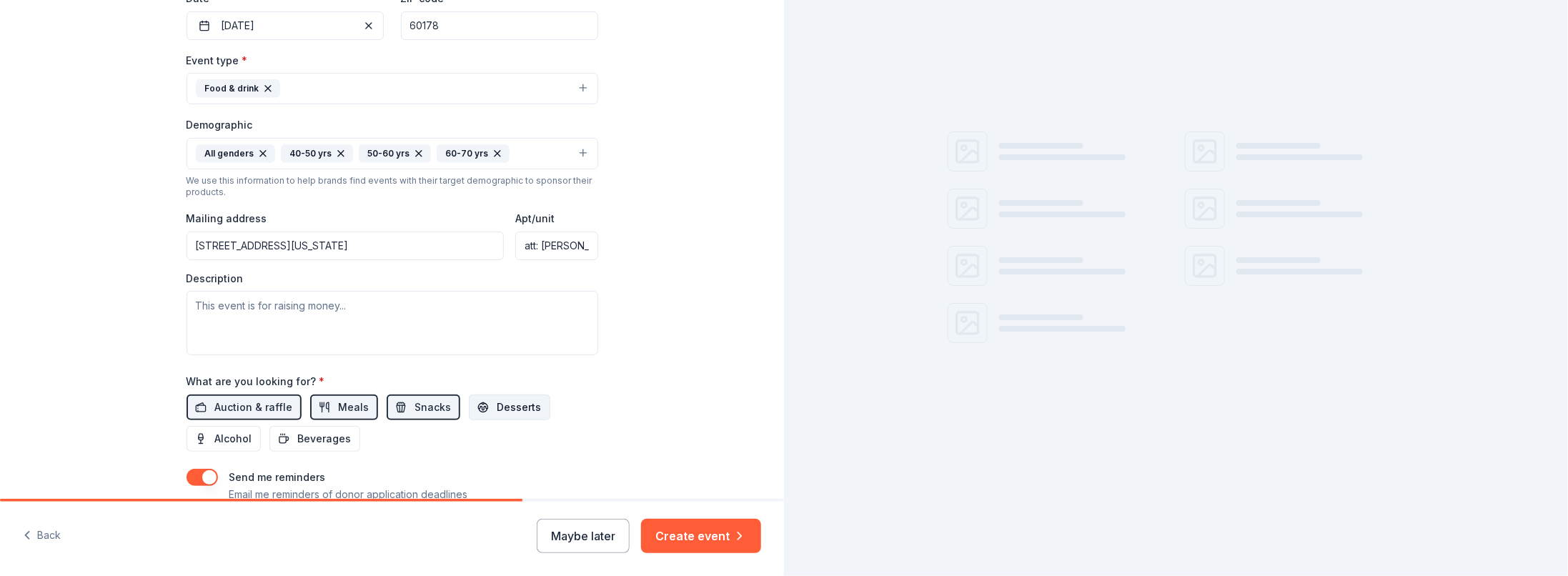
click at [474, 399] on button "Desserts" at bounding box center [509, 408] width 81 height 26
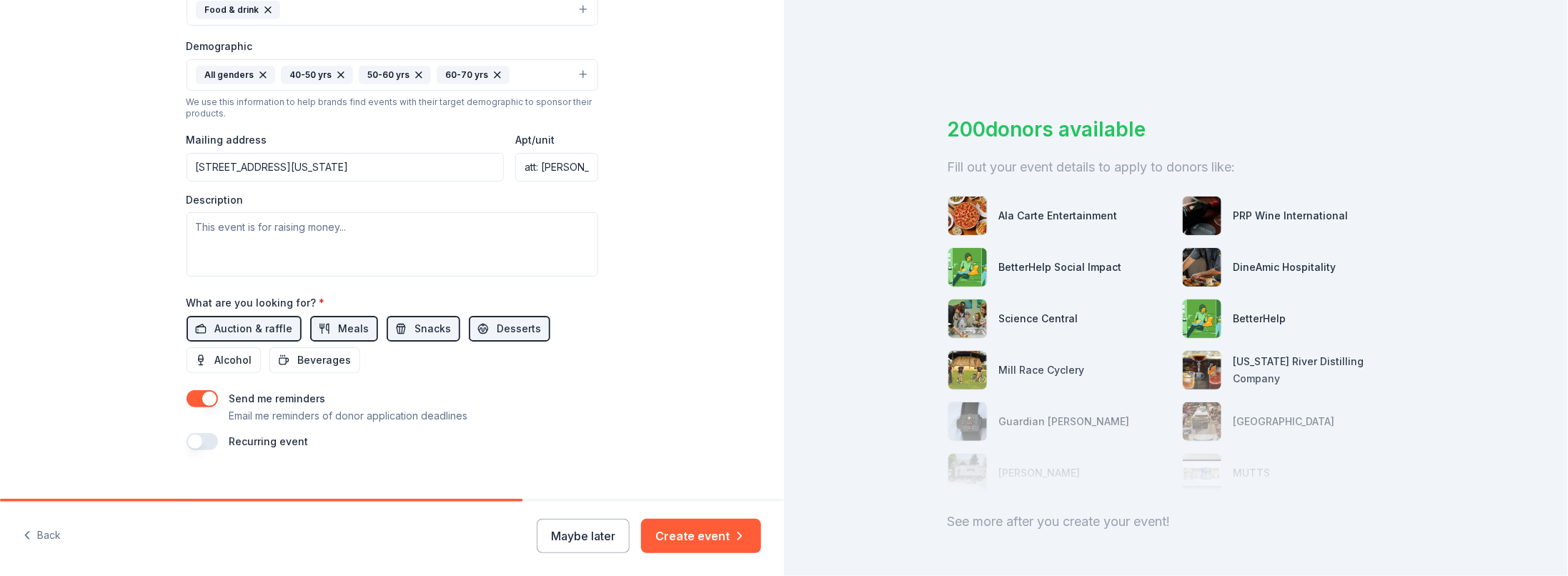
scroll to position [449, 0]
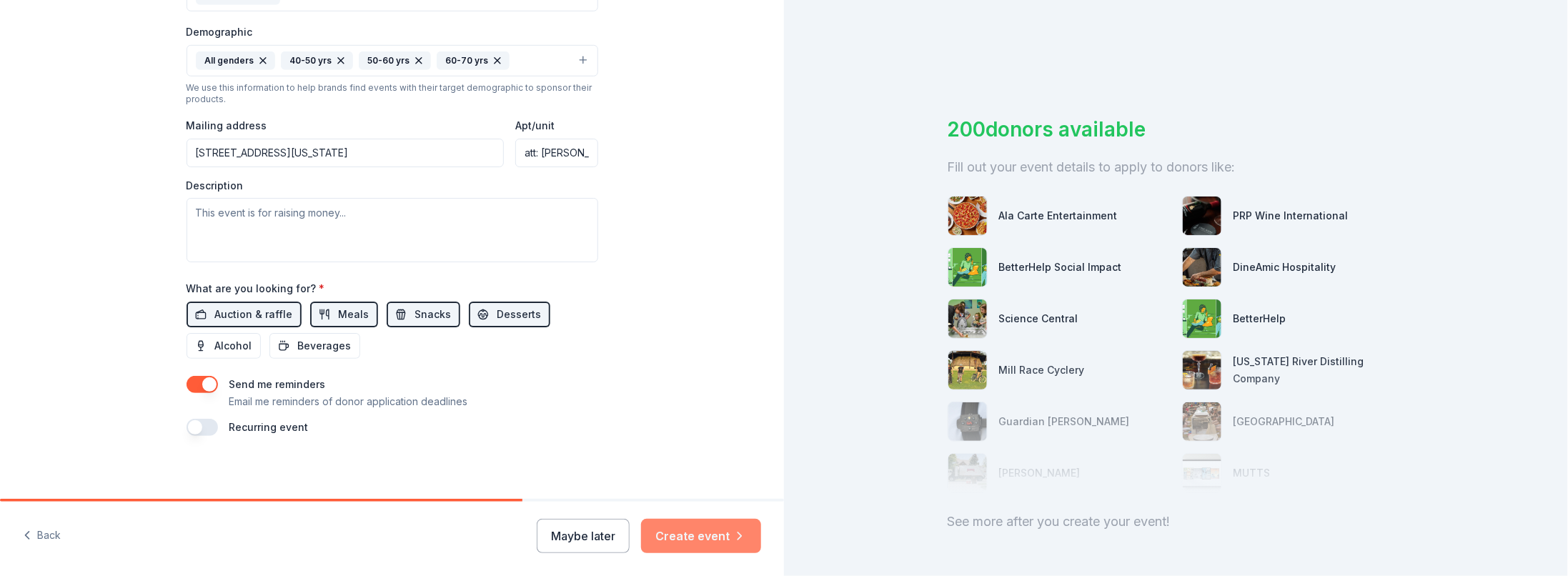
click at [697, 549] on button "Create event" at bounding box center [701, 536] width 120 height 34
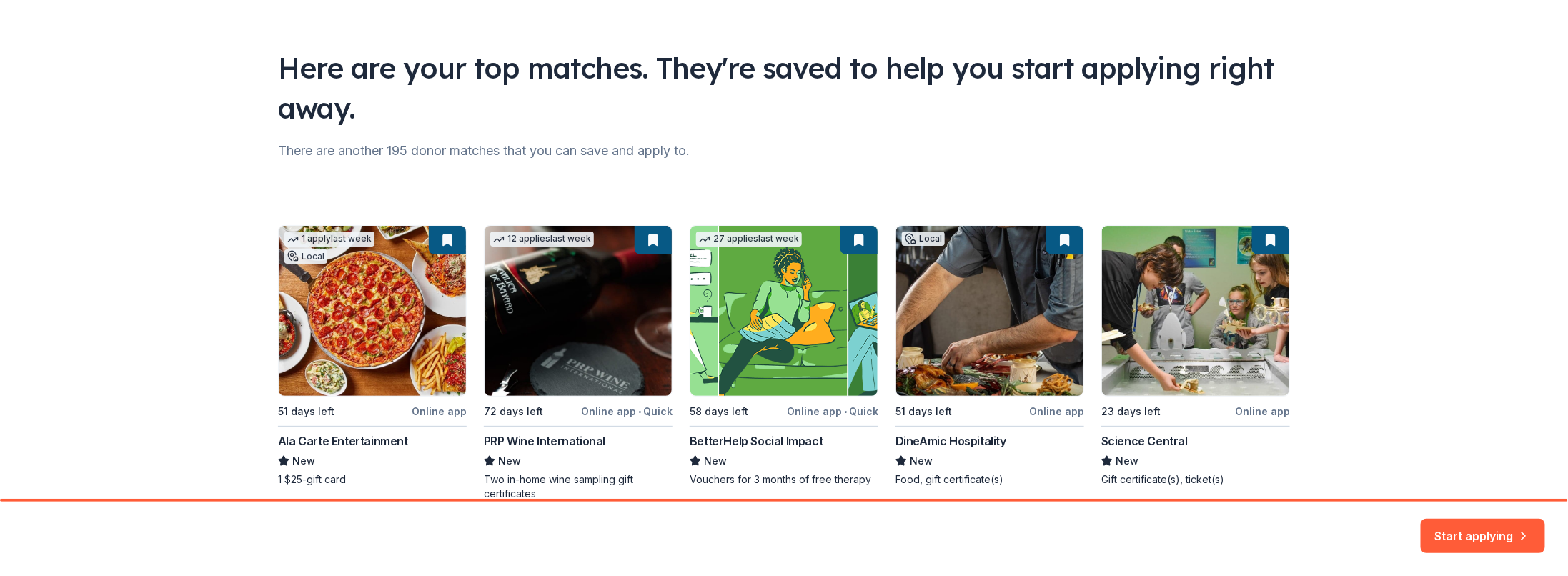
scroll to position [65, 0]
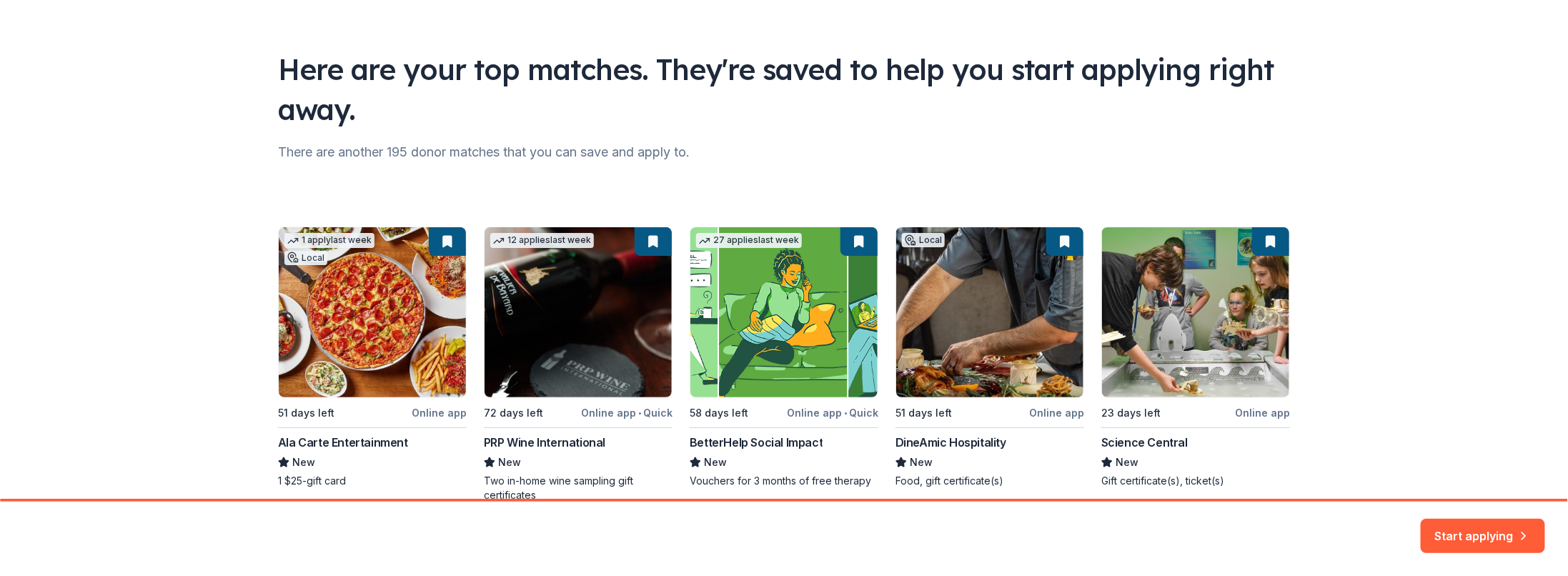
click at [1023, 333] on div "1 apply last week Local 51 days left Online app Ala Carte Entertainment New 1 $…" at bounding box center [784, 365] width 1012 height 276
click at [932, 442] on div "1 apply last week Local 51 days left Online app Ala Carte Entertainment New 1 $…" at bounding box center [784, 365] width 1012 height 276
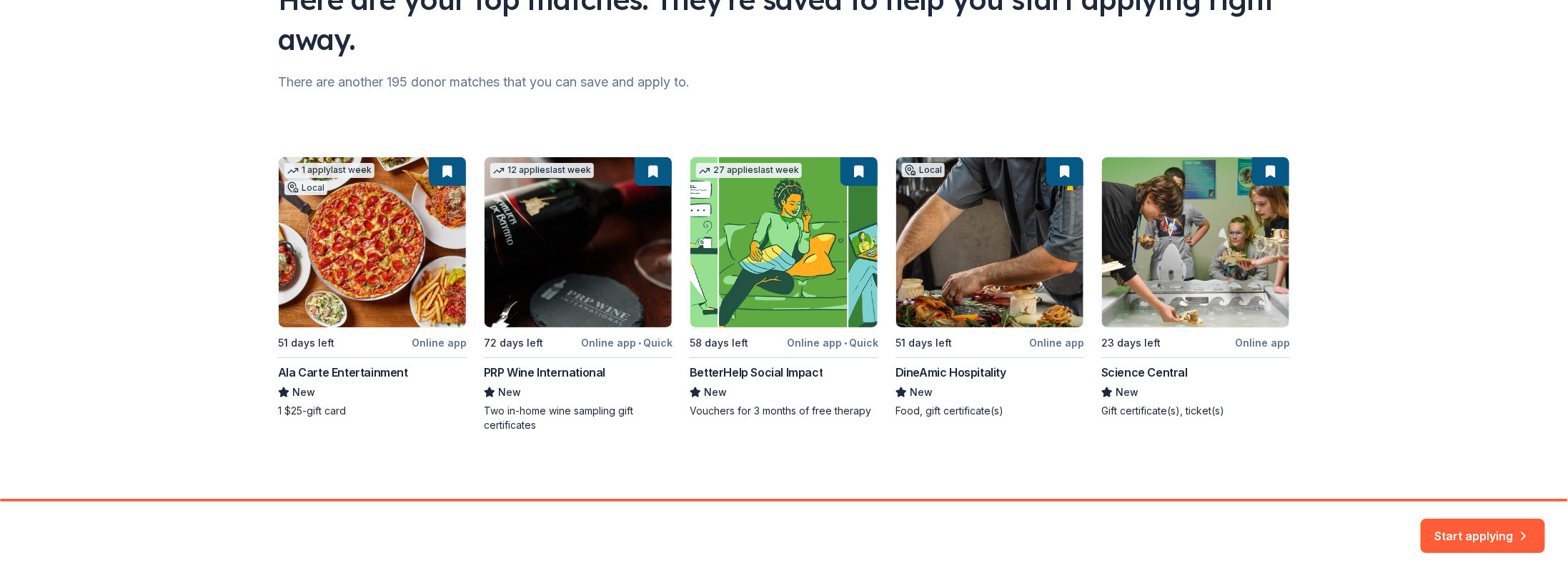
scroll to position [136, 0]
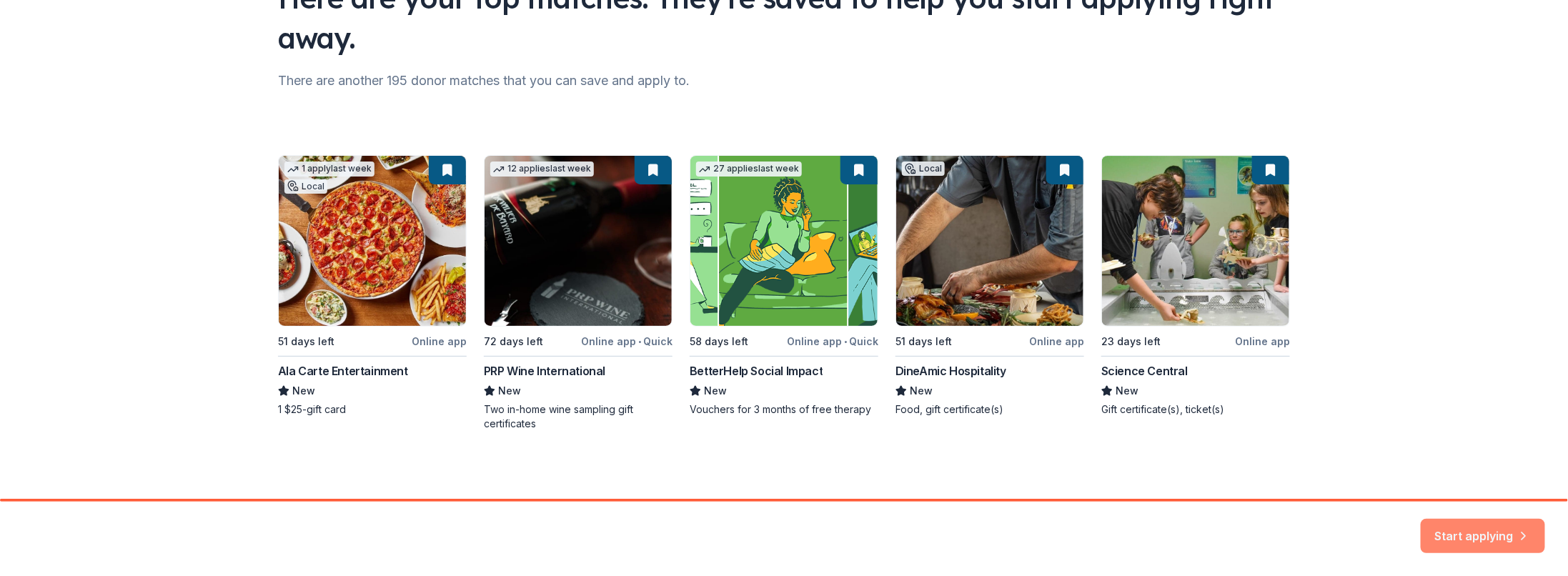
click at [1450, 527] on button "Start applying" at bounding box center [1483, 527] width 124 height 34
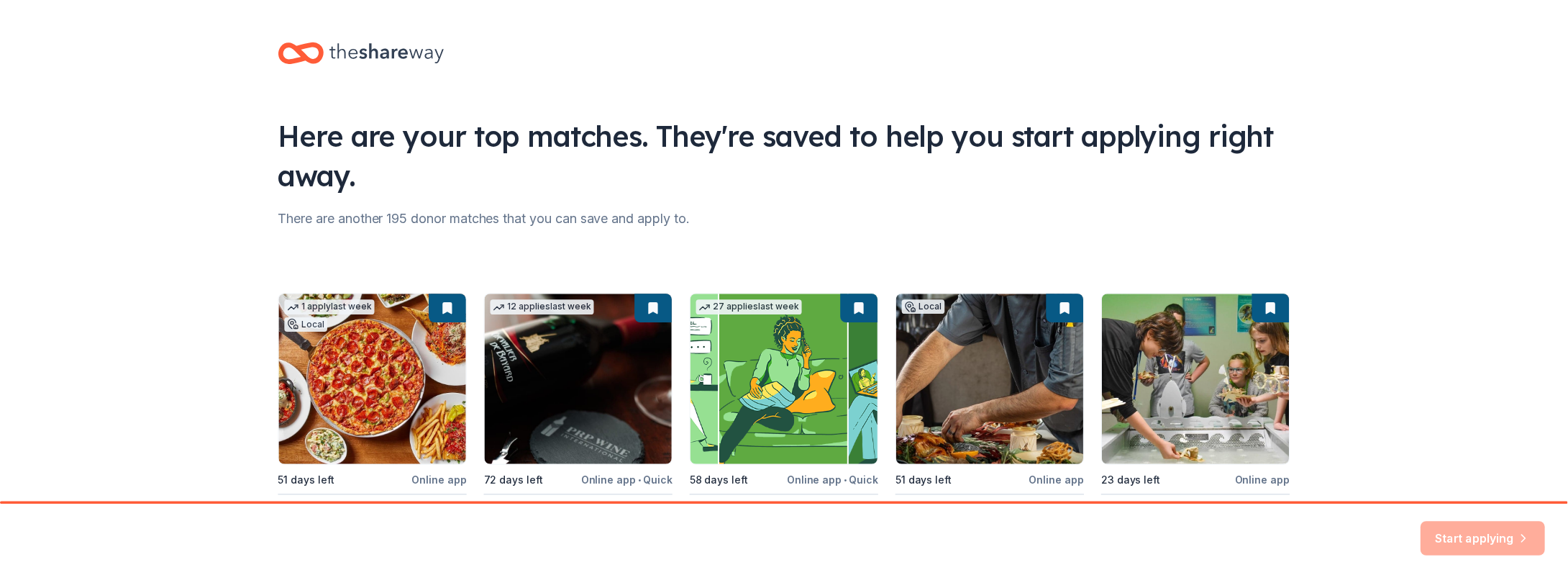
scroll to position [0, 0]
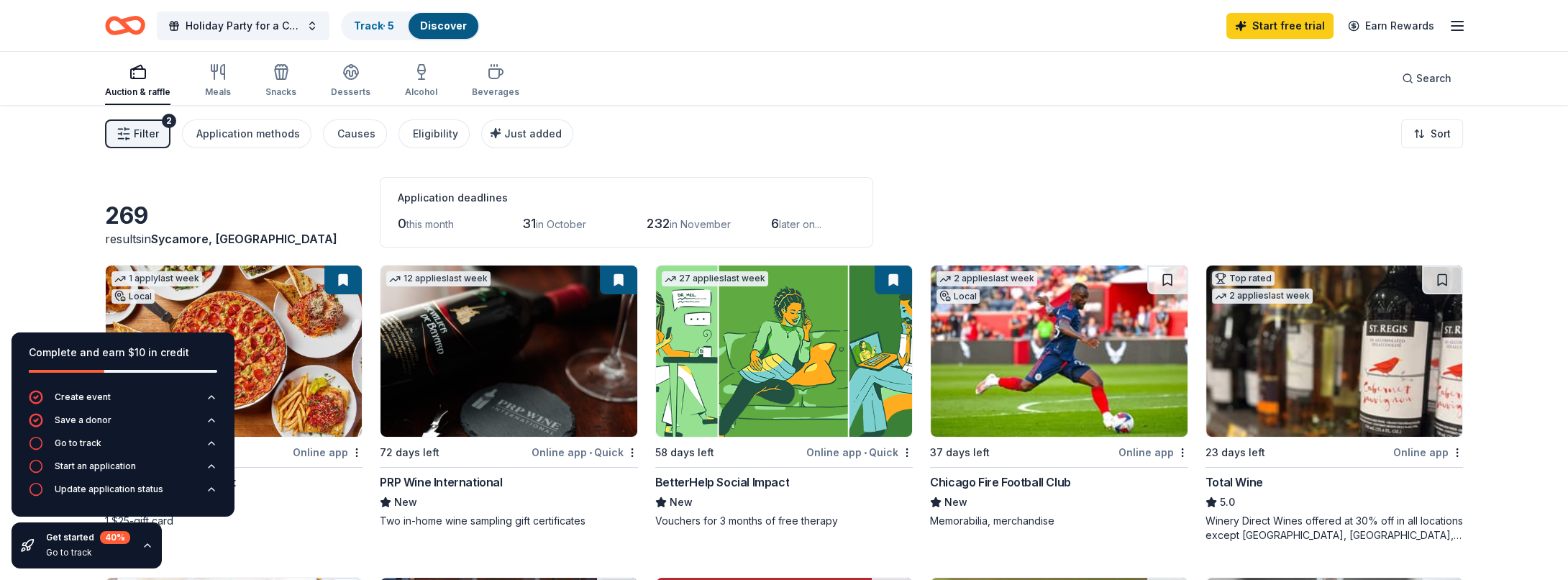
click at [820, 115] on div "Filter 2 Application methods Causes Eligibility Just added Sort" at bounding box center [784, 134] width 1473 height 57
click at [205, 438] on button "Go to track" at bounding box center [123, 448] width 189 height 23
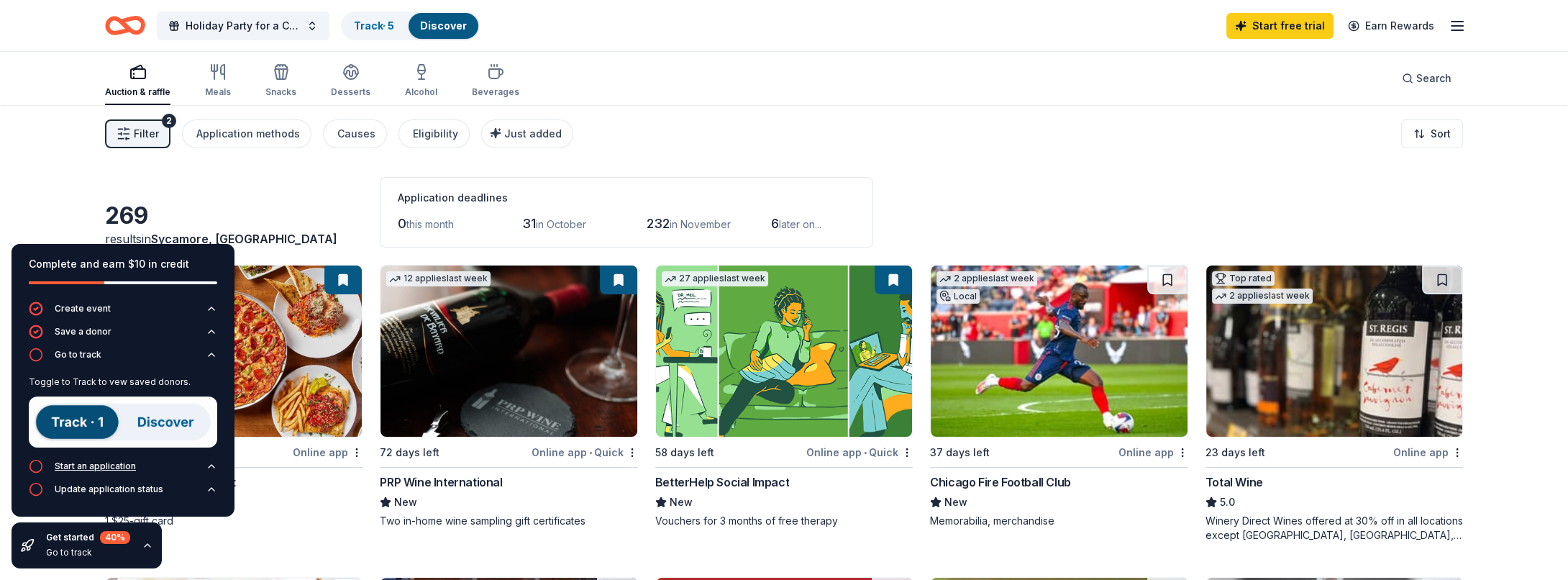
click at [206, 462] on icon "button" at bounding box center [211, 466] width 11 height 11
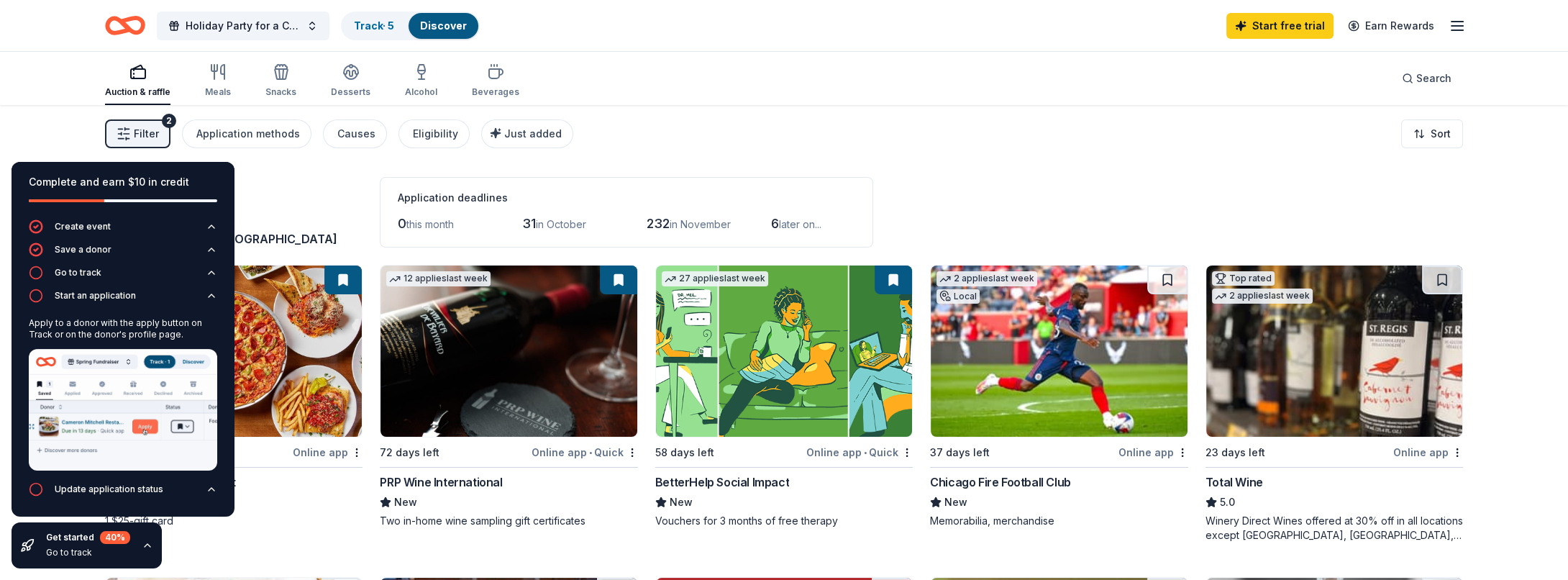
click at [697, 206] on div "Application deadlines 0 this month 31 in October 232 in [DATE] later on..." at bounding box center [626, 212] width 493 height 70
click at [261, 131] on div "Application methods" at bounding box center [248, 134] width 104 height 18
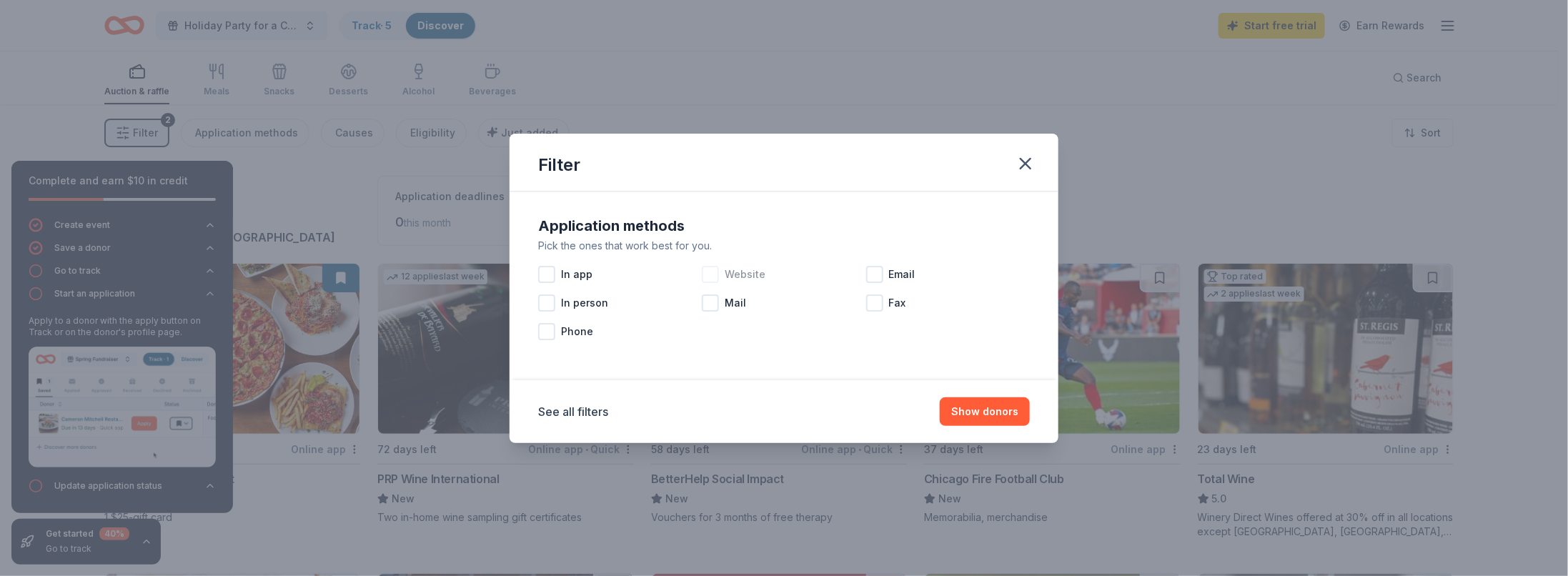
click at [705, 272] on div at bounding box center [710, 274] width 17 height 17
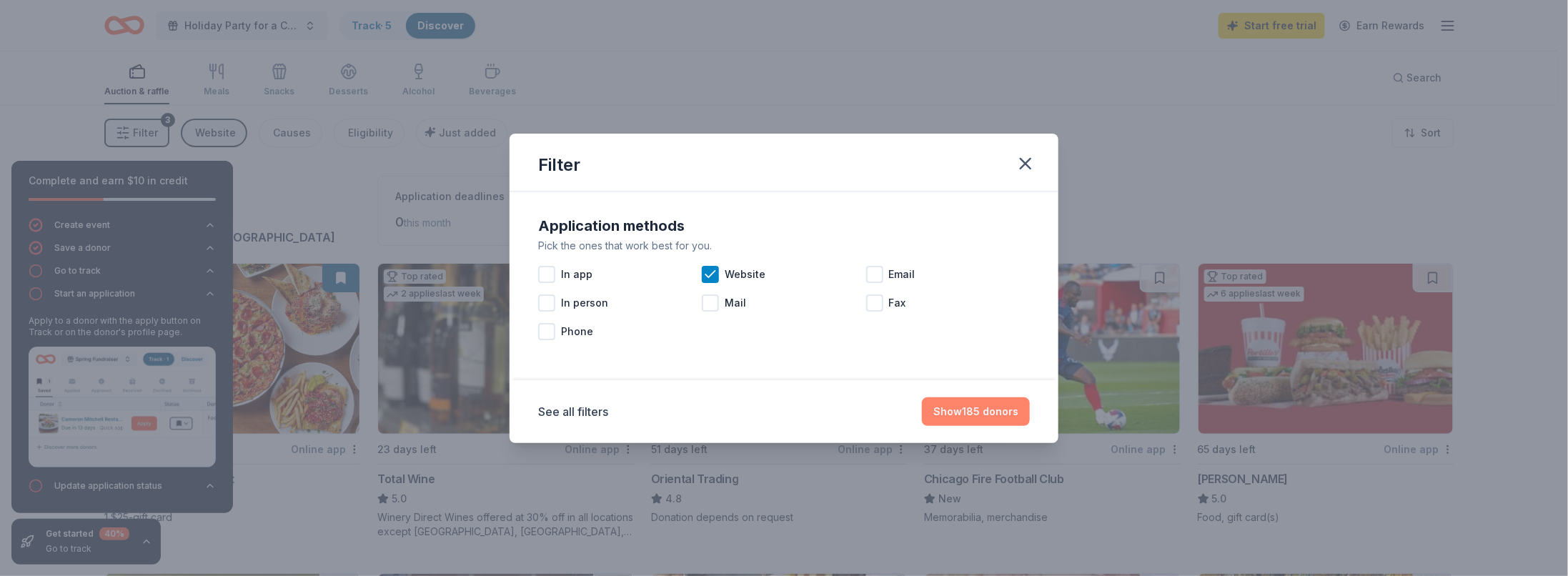
click at [968, 406] on button "Show 185 donors" at bounding box center [976, 412] width 108 height 29
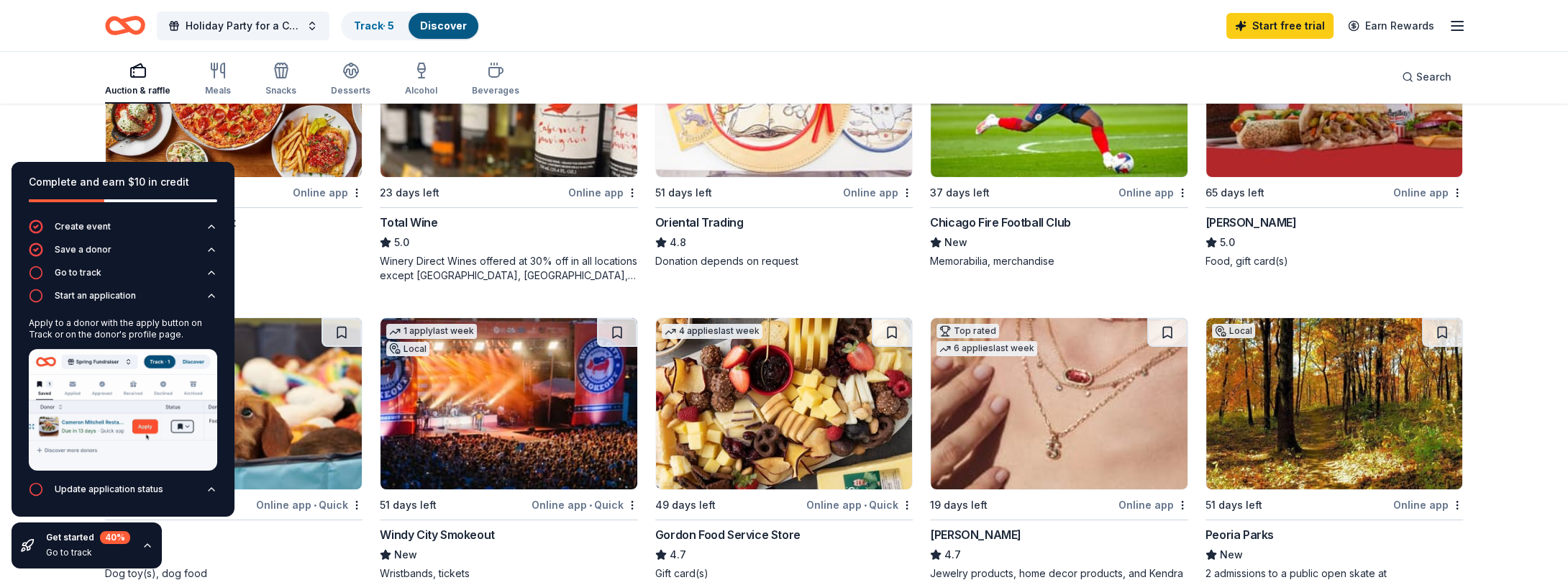
scroll to position [288, 0]
